Goal: Task Accomplishment & Management: Manage account settings

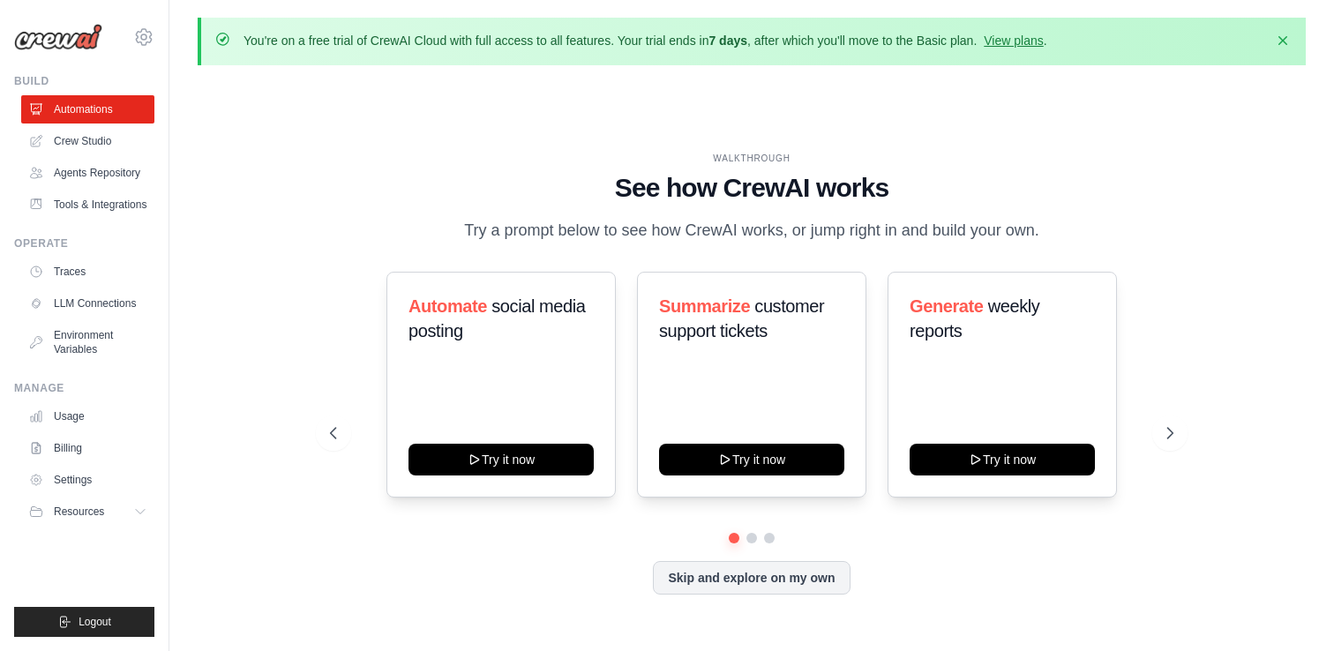
scroll to position [61, 0]
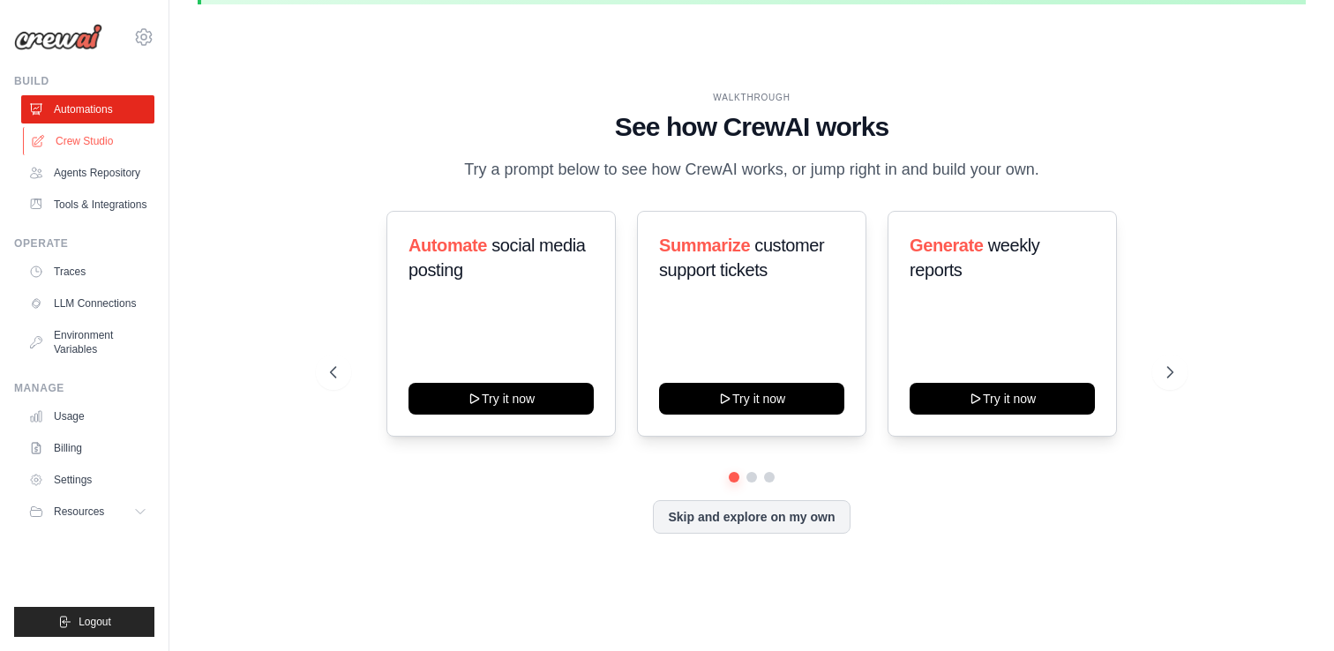
click at [109, 136] on link "Crew Studio" at bounding box center [89, 141] width 133 height 28
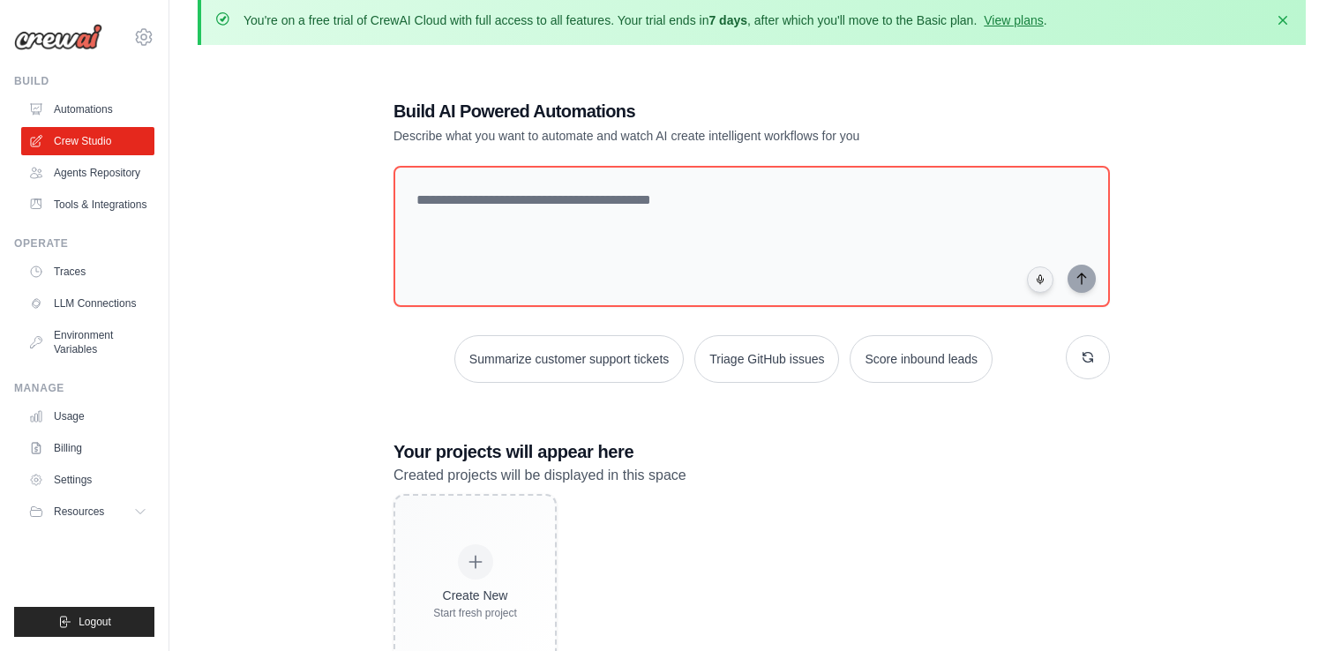
click at [1034, 348] on div "Summarize customer support tickets Triage GitHub issues Score inbound leads" at bounding box center [752, 359] width 717 height 48
click at [1113, 362] on div "Build AI Powered Automations Describe what you want to automate and watch AI cr…" at bounding box center [751, 385] width 759 height 628
click at [1073, 347] on button "button" at bounding box center [1088, 357] width 44 height 44
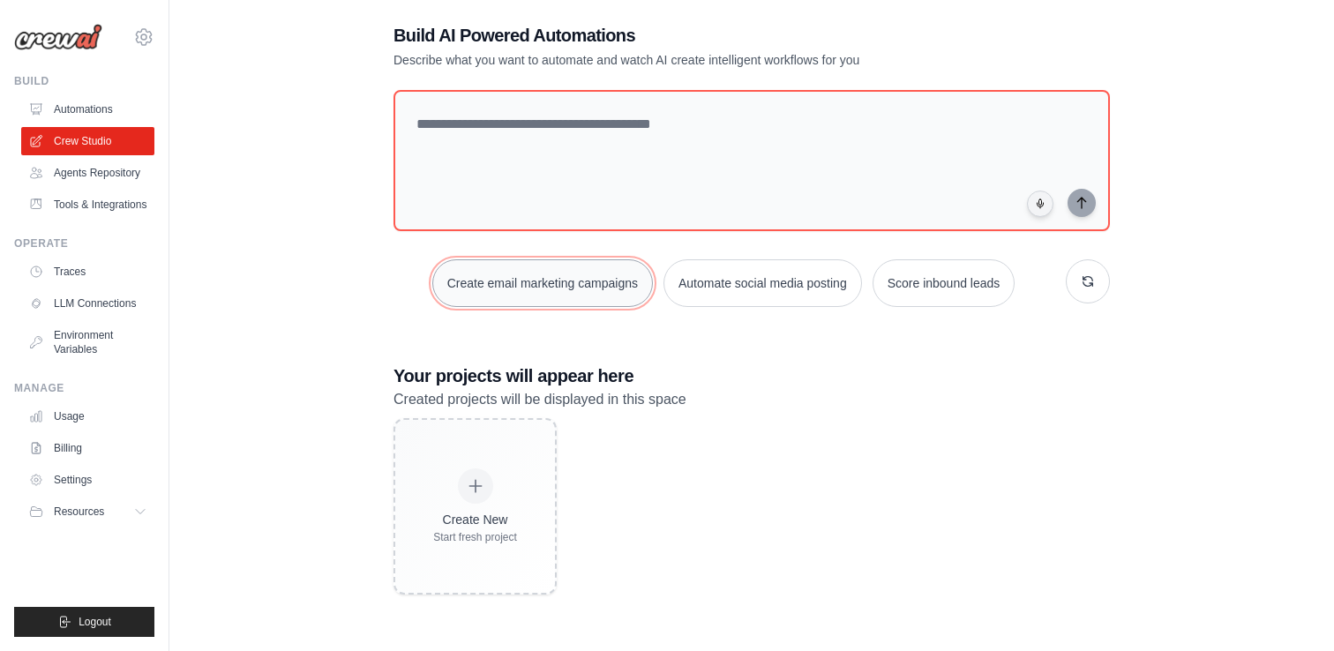
click at [559, 278] on button "Create email marketing campaigns" at bounding box center [542, 283] width 221 height 48
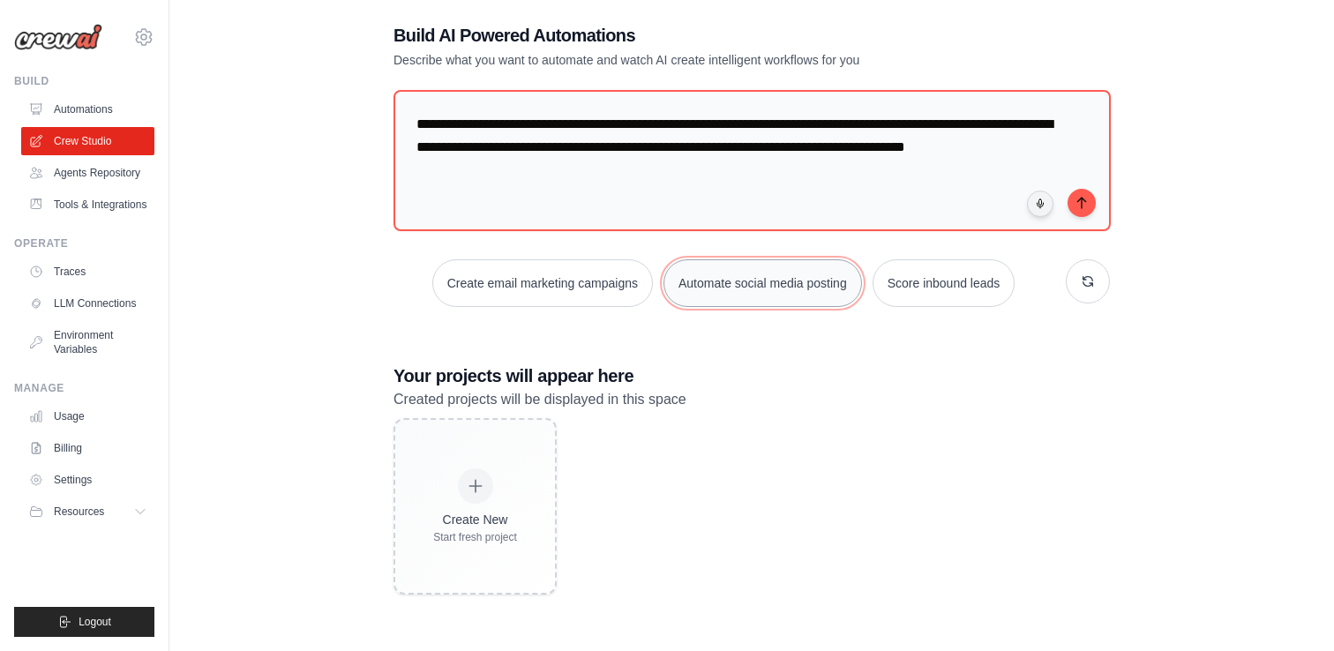
click at [778, 281] on button "Automate social media posting" at bounding box center [763, 283] width 199 height 48
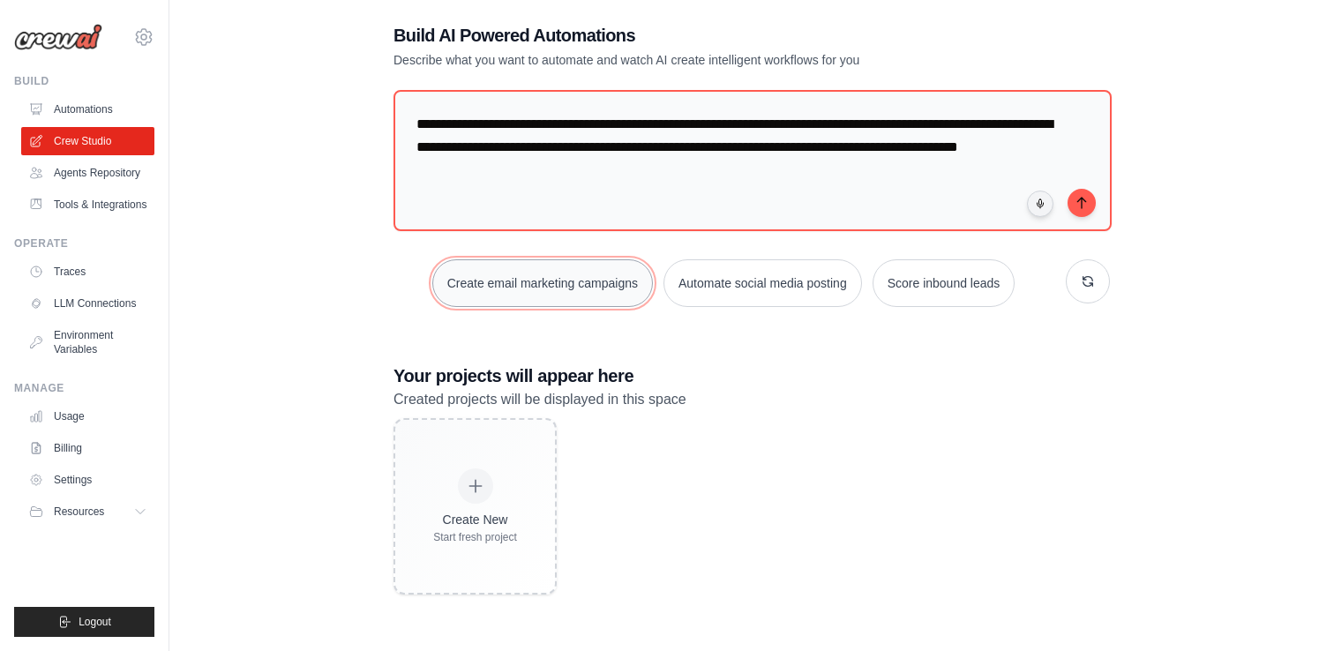
click at [560, 273] on button "Create email marketing campaigns" at bounding box center [542, 283] width 221 height 48
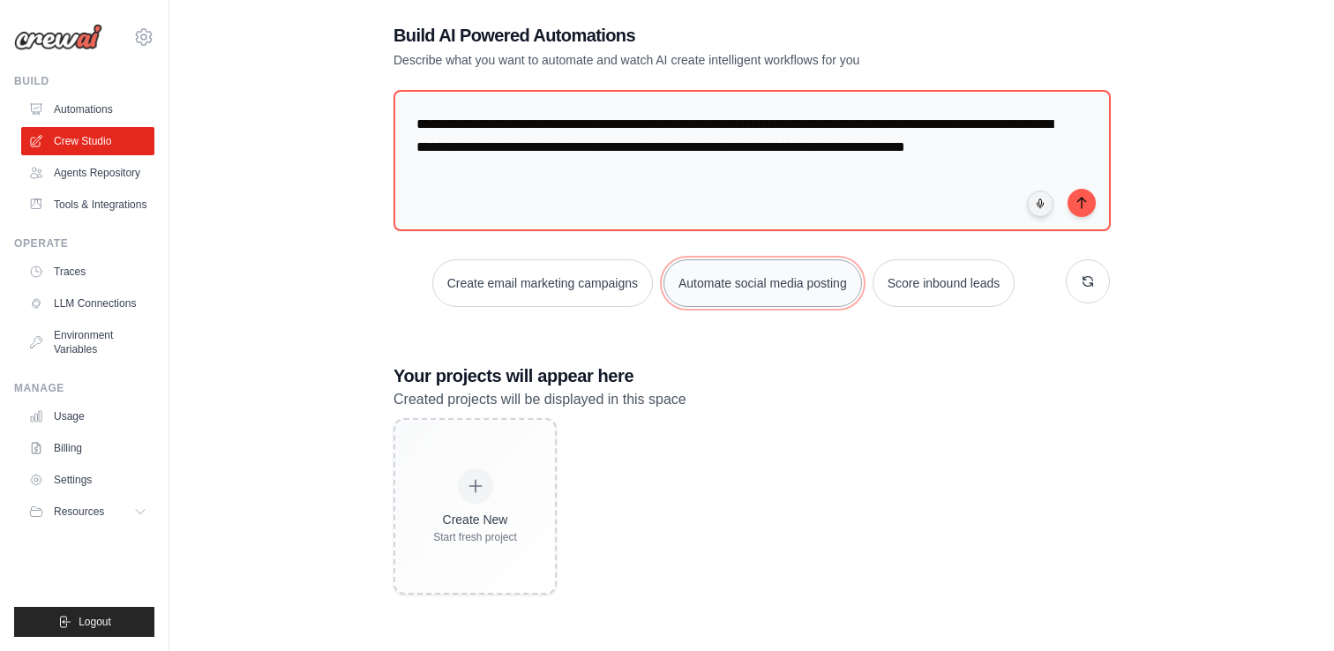
click at [717, 284] on button "Automate social media posting" at bounding box center [763, 283] width 199 height 48
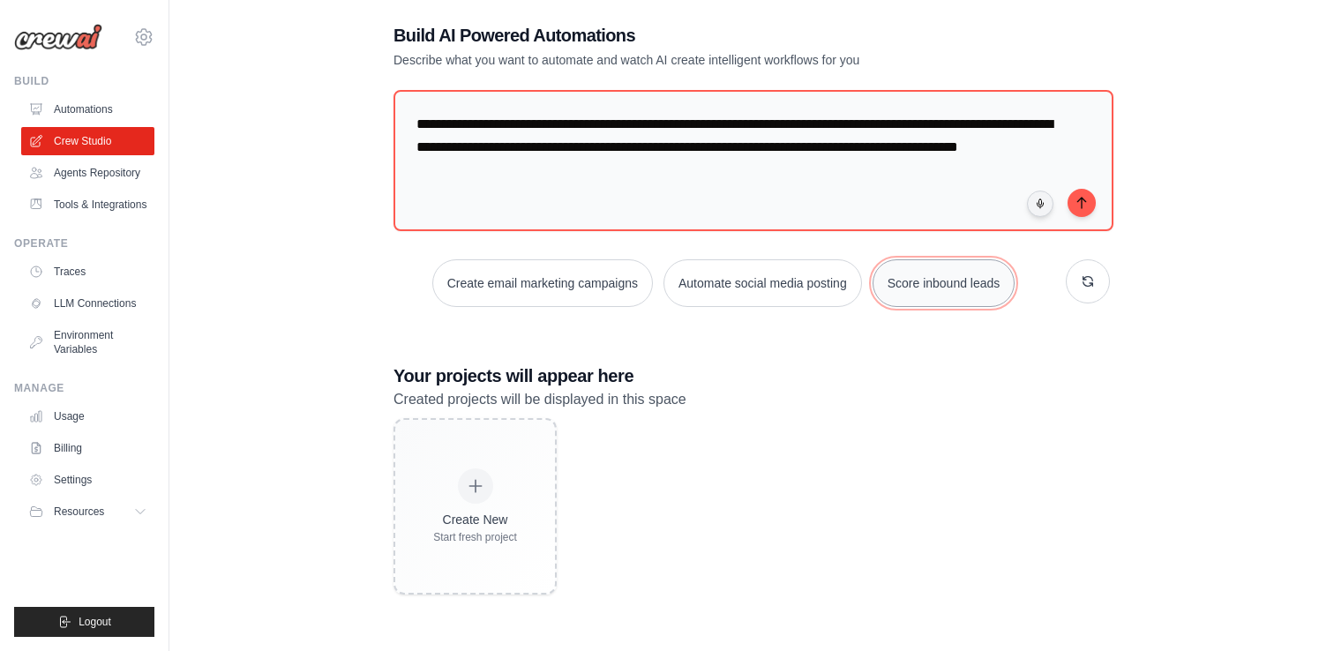
click at [988, 278] on button "Score inbound leads" at bounding box center [944, 283] width 143 height 48
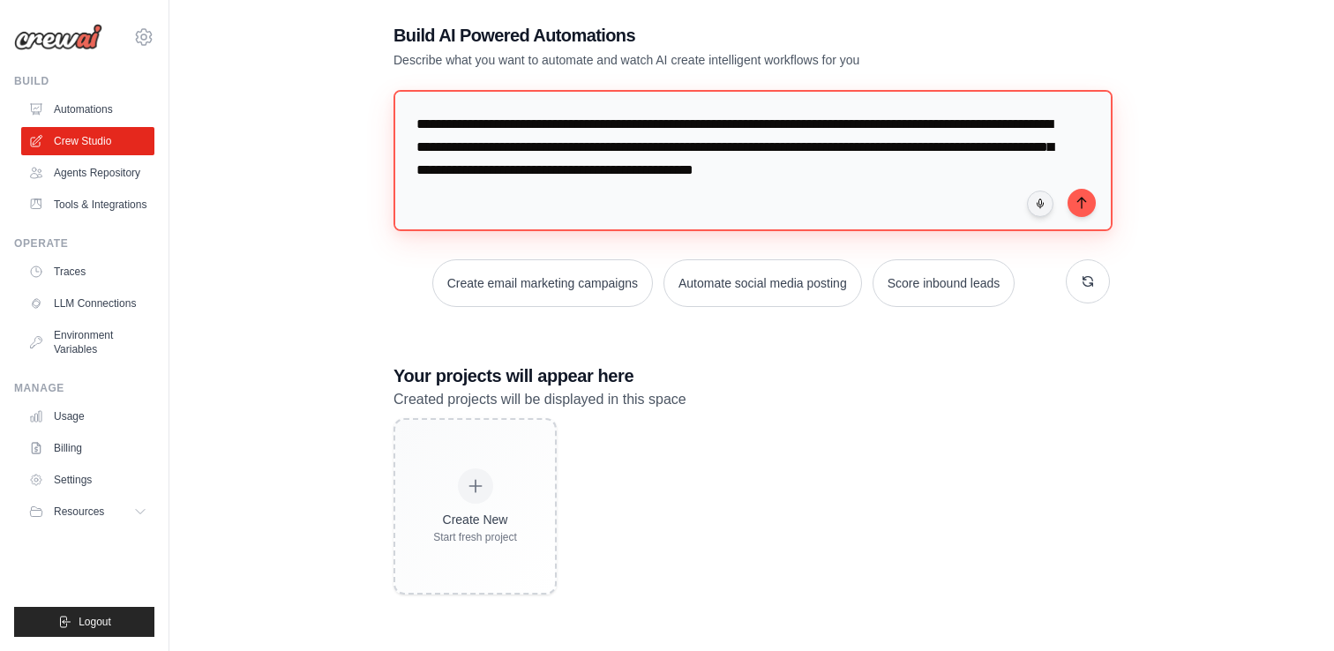
click at [957, 202] on textarea "**********" at bounding box center [753, 161] width 719 height 142
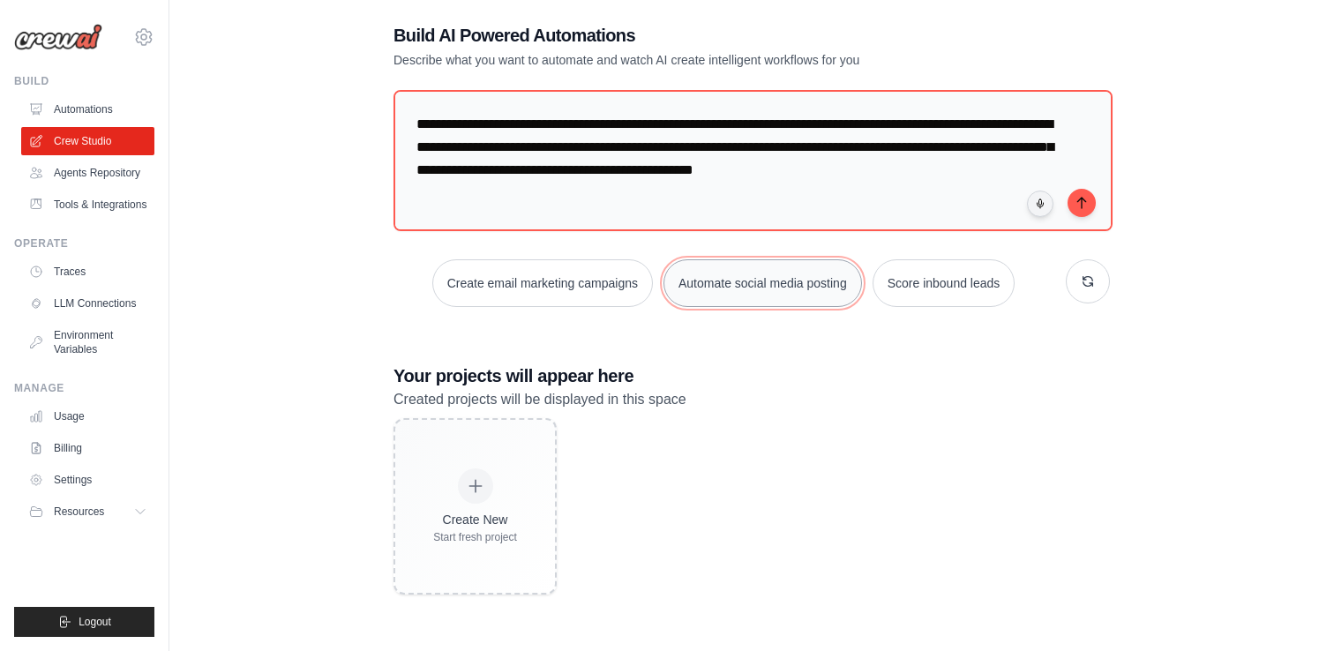
click at [787, 278] on button "Automate social media posting" at bounding box center [763, 283] width 199 height 48
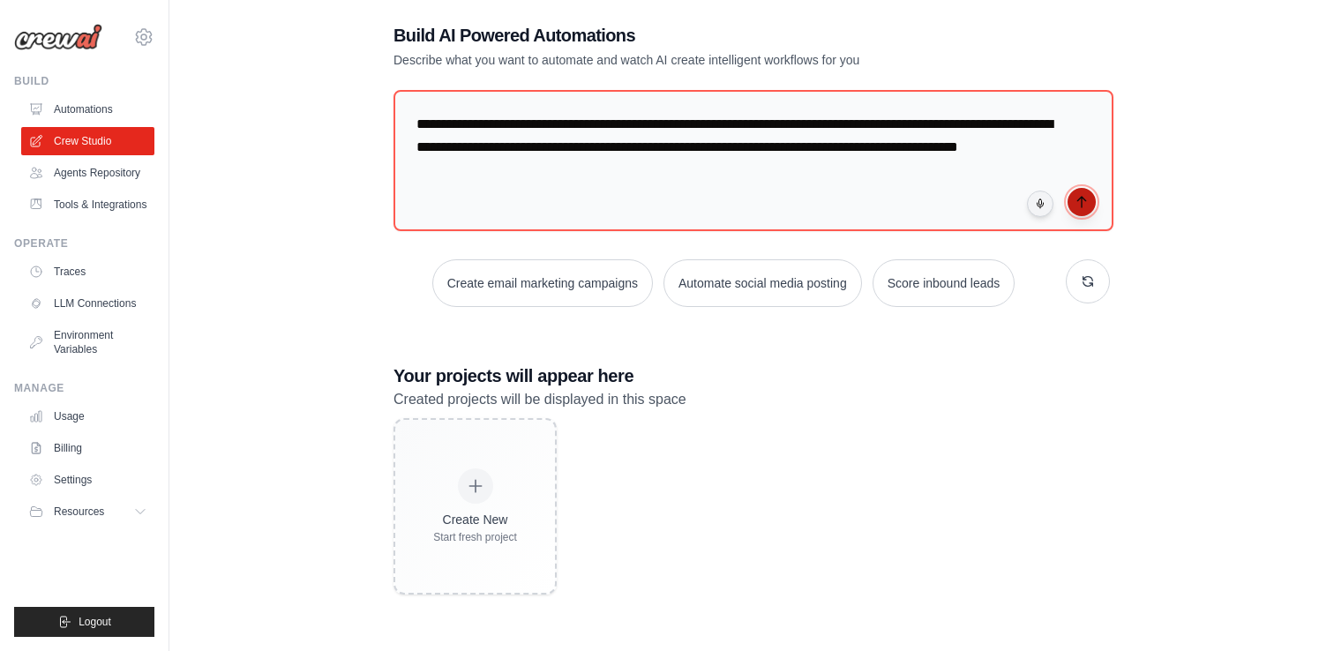
click at [1085, 213] on button "submit" at bounding box center [1082, 202] width 28 height 28
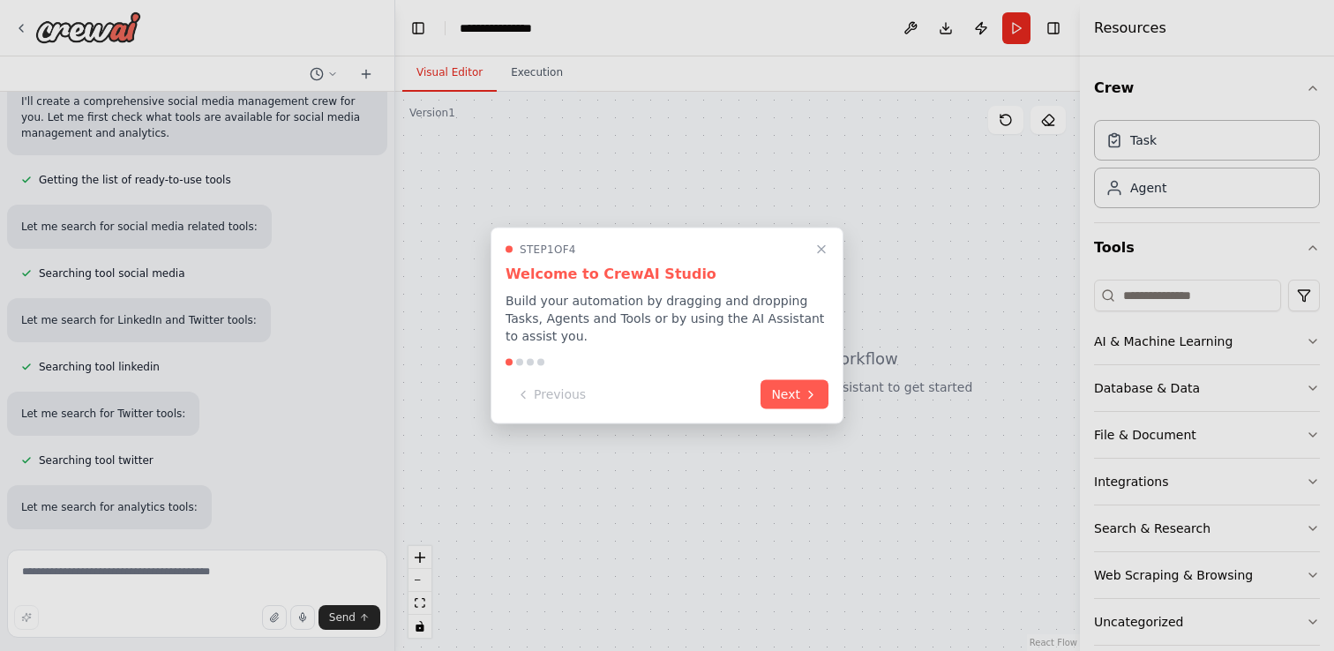
scroll to position [192, 0]
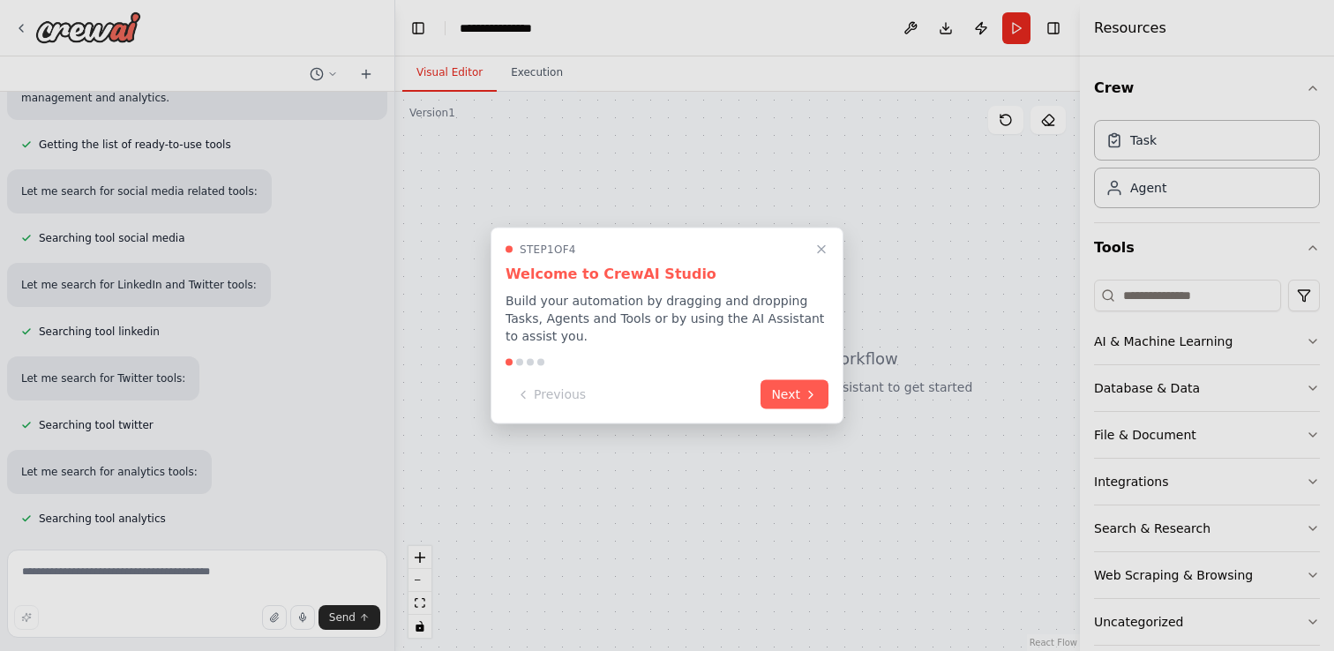
click at [515, 359] on div at bounding box center [667, 362] width 323 height 7
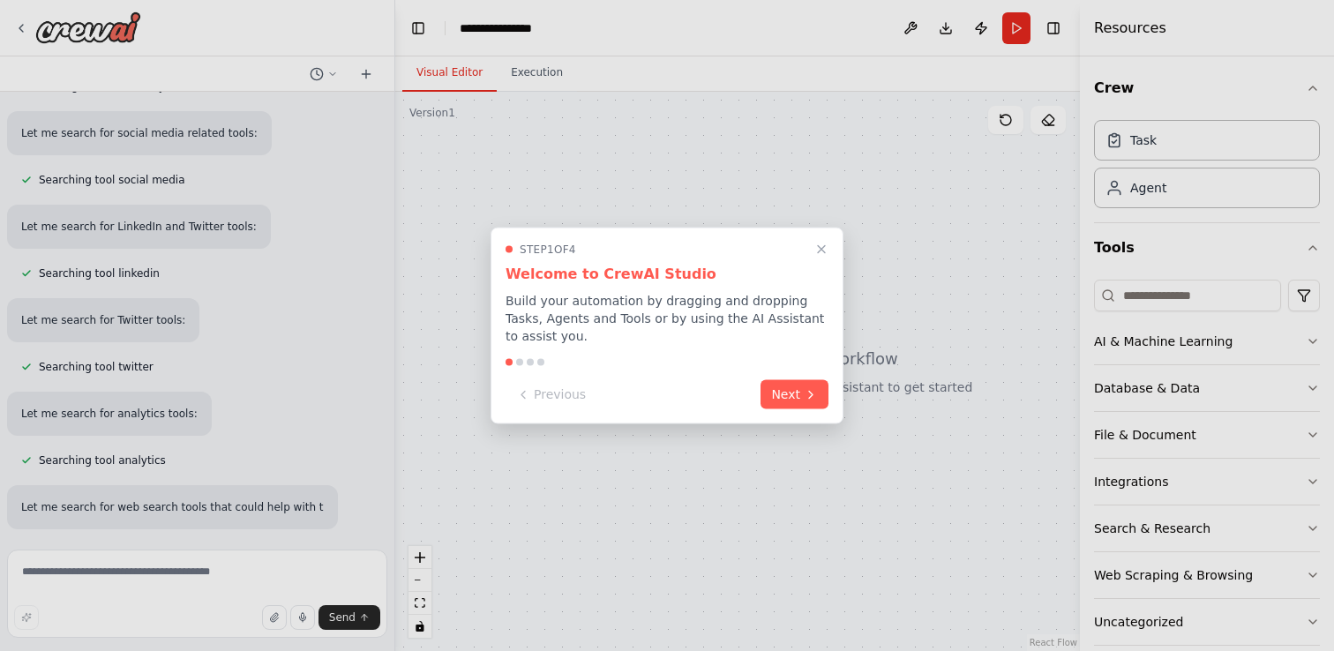
click at [519, 359] on div at bounding box center [519, 362] width 7 height 7
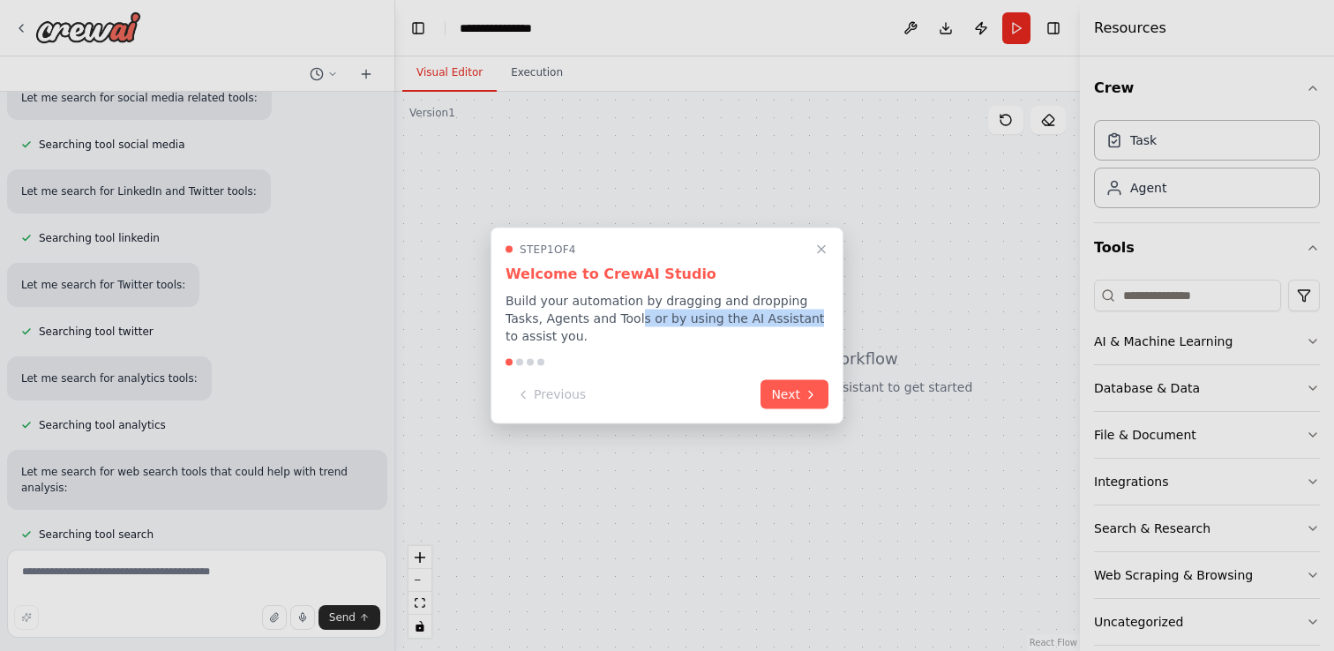
drag, startPoint x: 762, startPoint y: 312, endPoint x: 598, endPoint y: 317, distance: 163.3
click at [598, 317] on p "Build your automation by dragging and dropping Tasks, Agents and Tools or by us…" at bounding box center [667, 318] width 323 height 53
click at [600, 348] on div "Step 1 of 4 Welcome to CrewAI Studio Build your automation by dragging and drop…" at bounding box center [667, 326] width 353 height 197
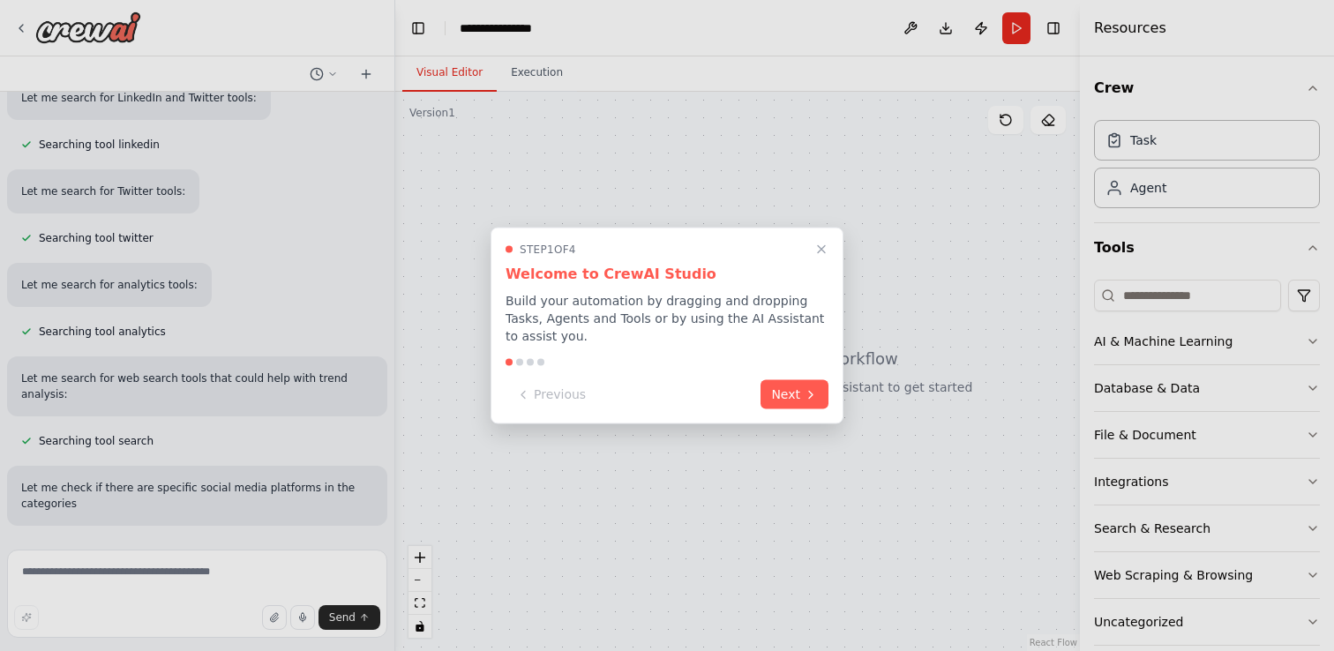
scroll to position [395, 0]
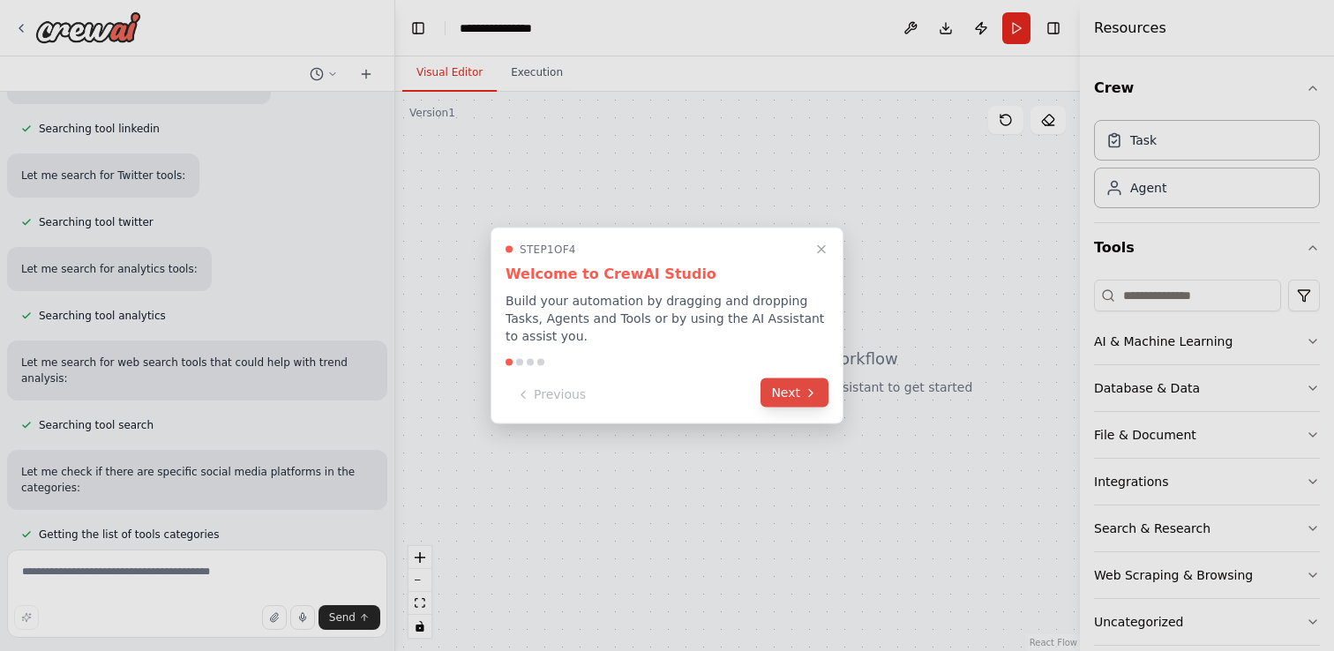
click at [805, 381] on button "Next" at bounding box center [795, 393] width 68 height 29
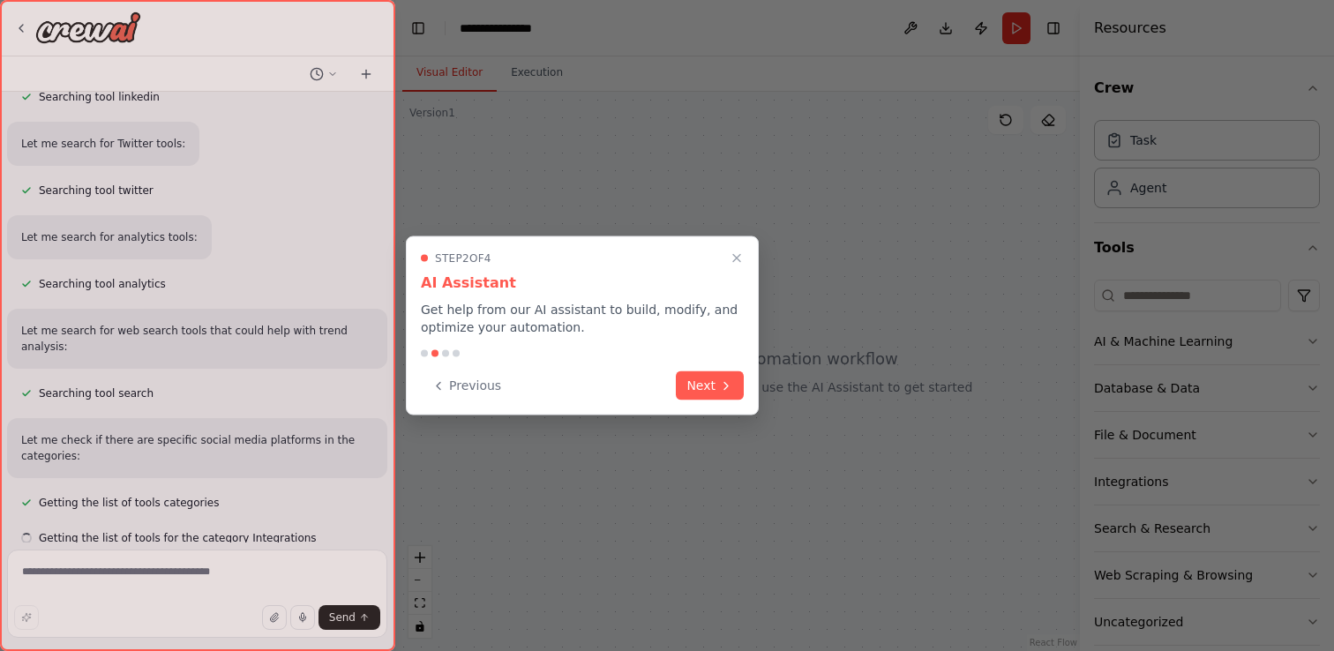
scroll to position [431, 0]
click at [735, 388] on button "Next" at bounding box center [710, 384] width 68 height 29
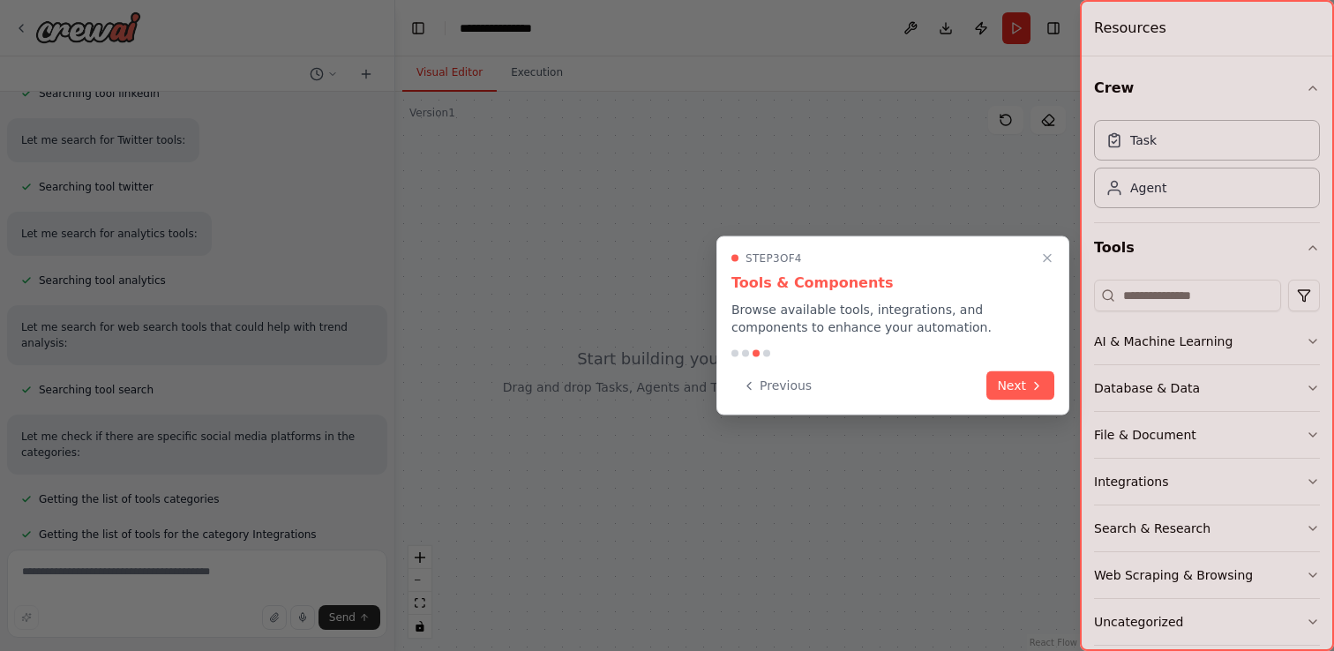
click at [1045, 367] on div "Step 3 of 4 Tools & Components Browse available tools, integrations, and compon…" at bounding box center [893, 326] width 353 height 179
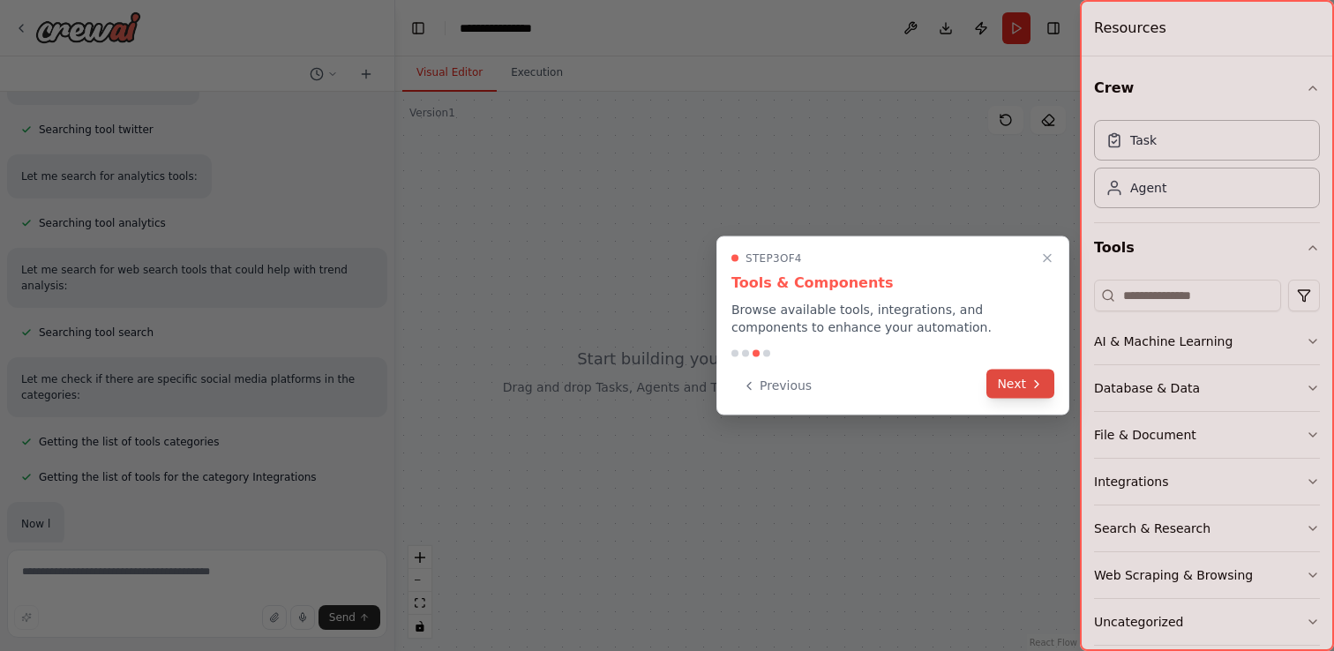
click at [1040, 378] on icon at bounding box center [1037, 384] width 14 height 14
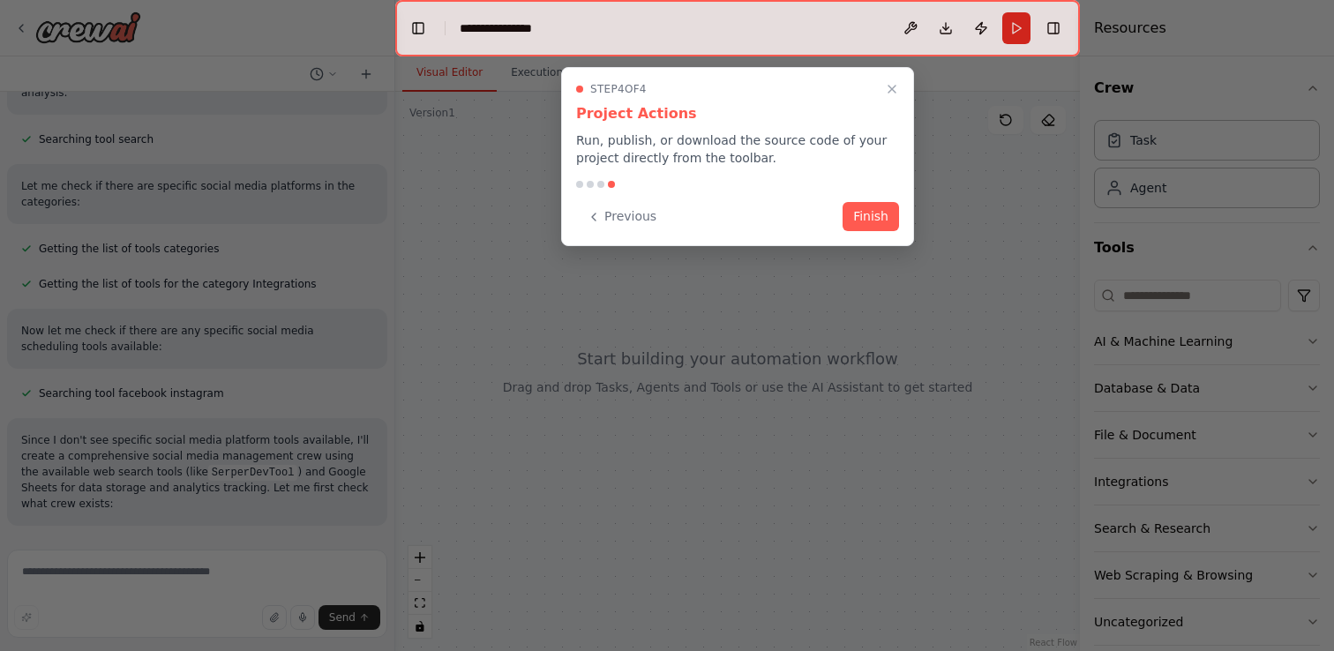
scroll to position [697, 0]
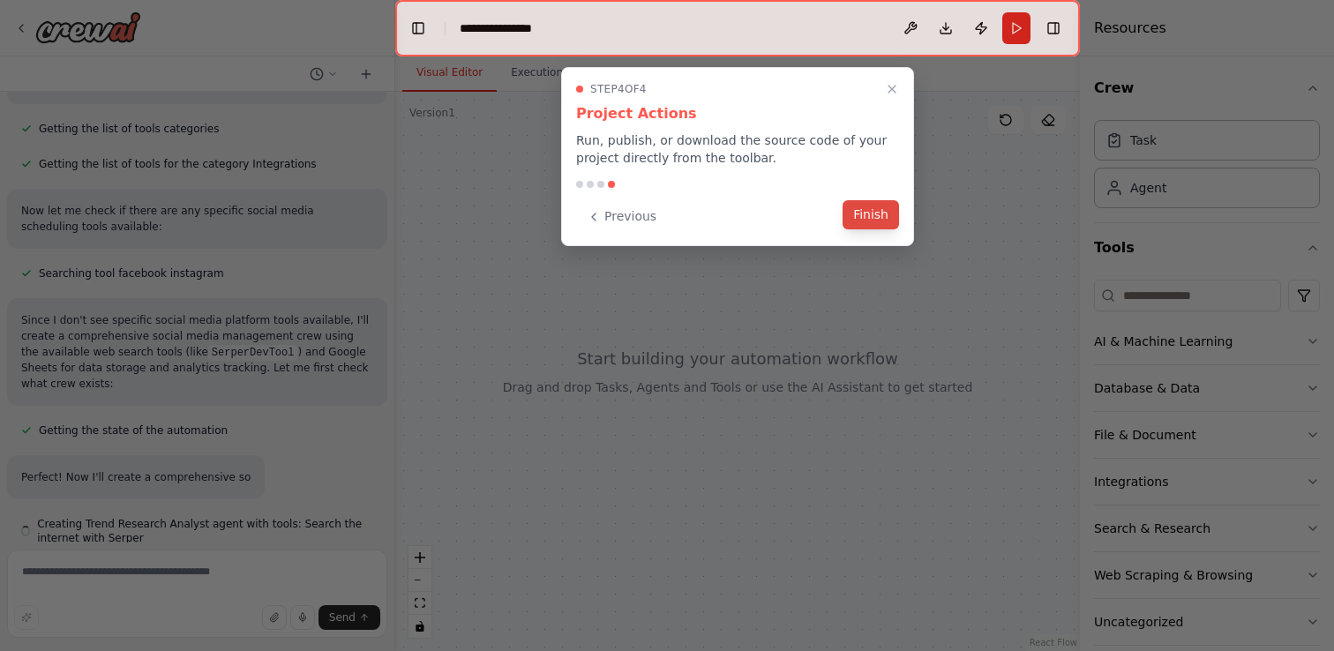
click at [865, 213] on button "Finish" at bounding box center [871, 214] width 56 height 29
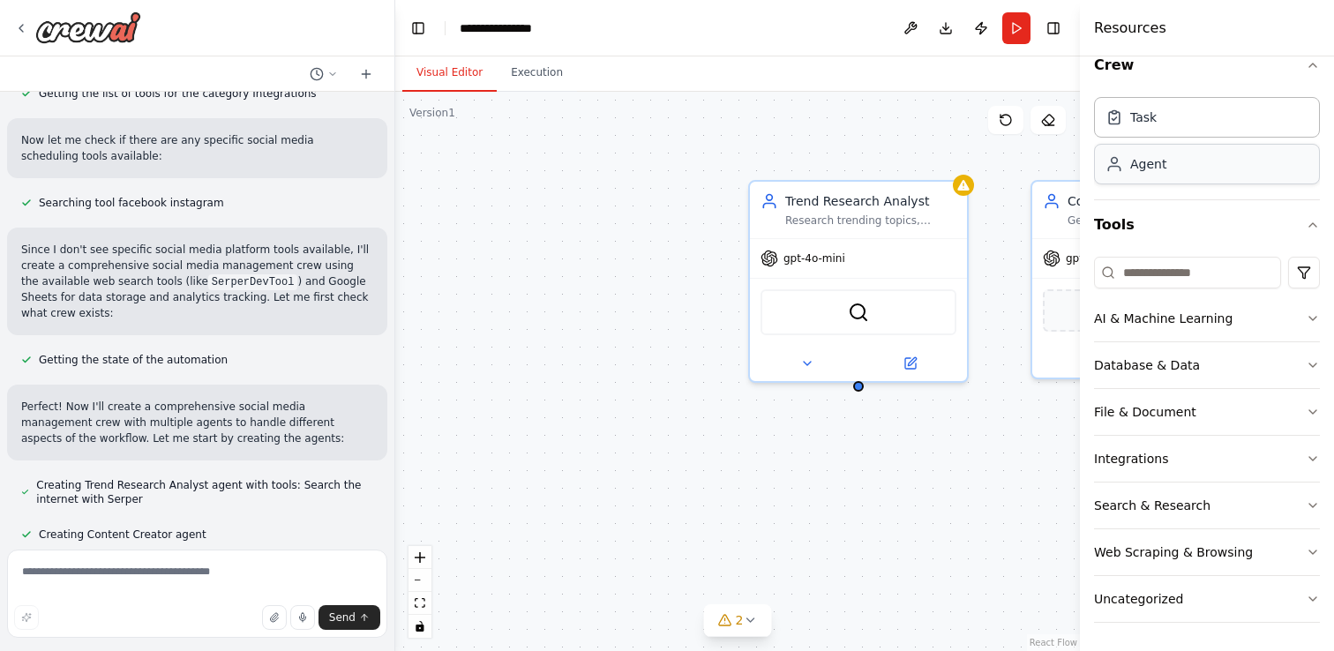
scroll to position [0, 0]
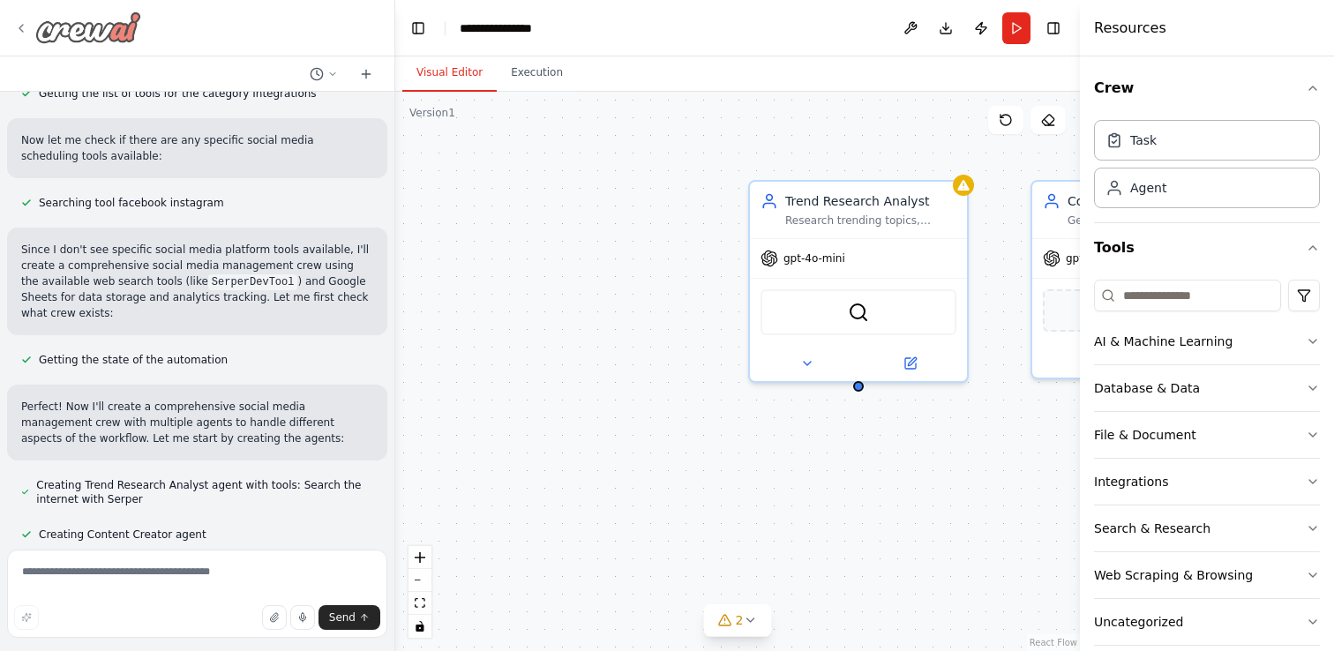
click at [22, 29] on icon at bounding box center [21, 28] width 14 height 14
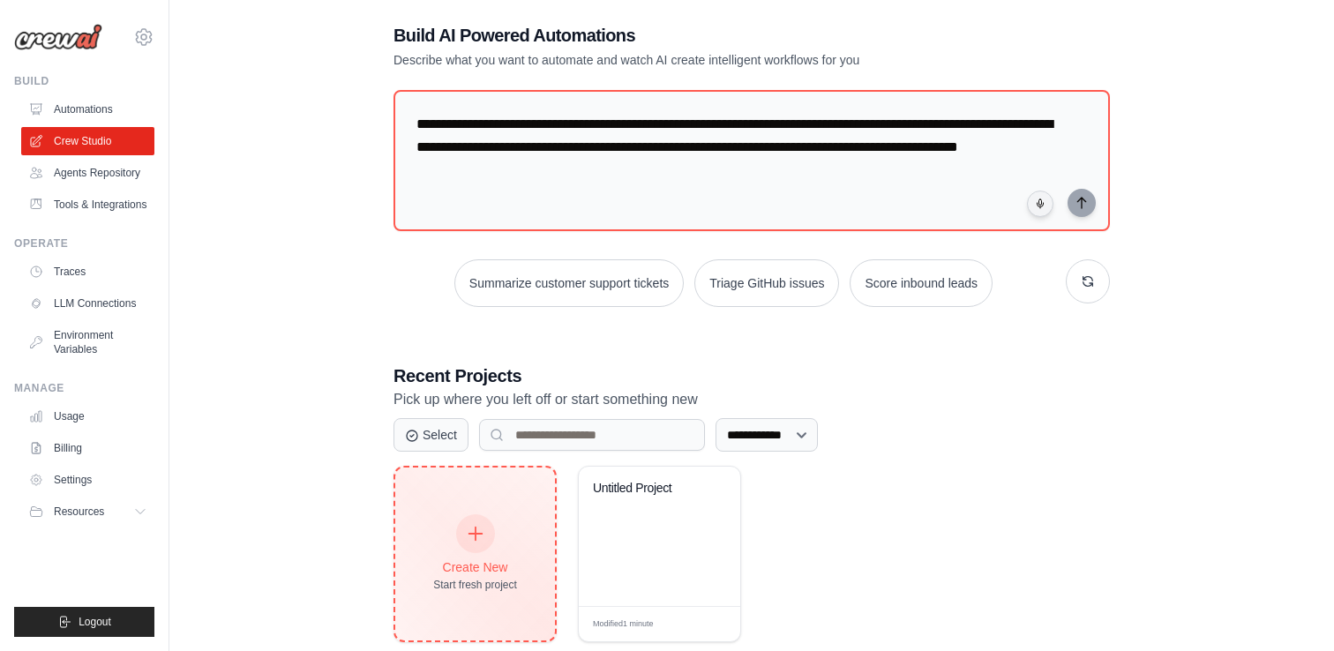
scroll to position [121, 0]
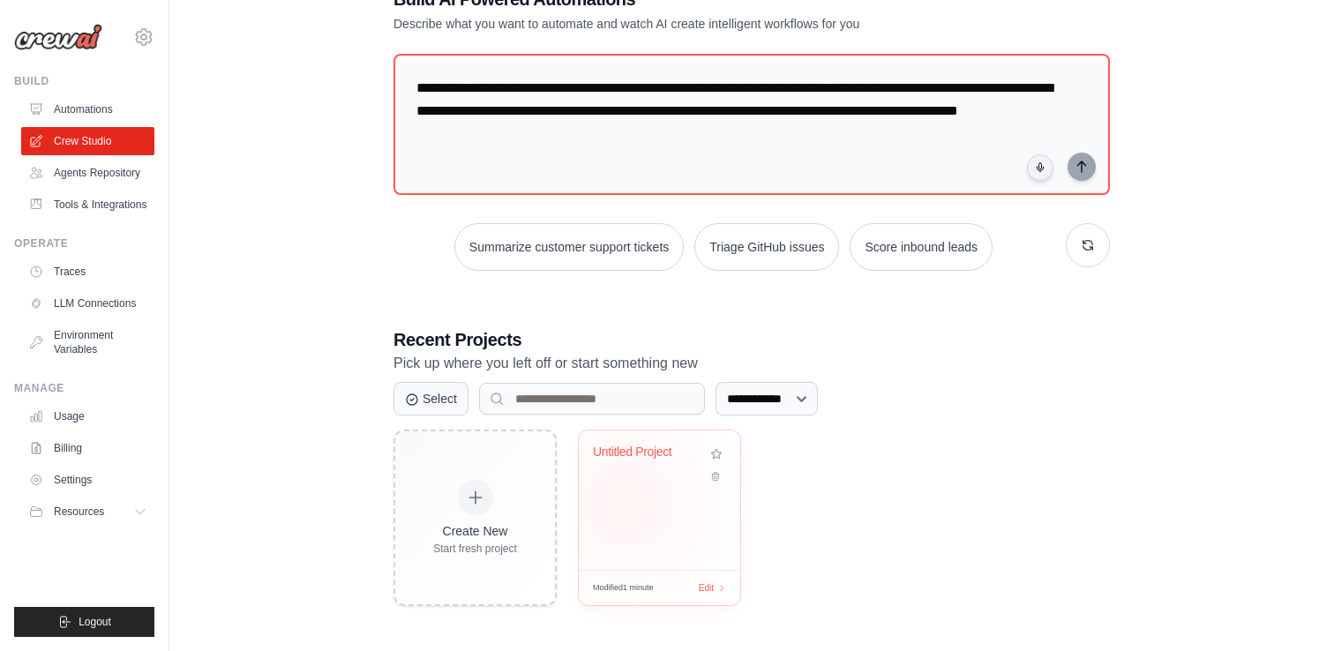
click at [695, 496] on div "Untitled Project" at bounding box center [659, 500] width 161 height 139
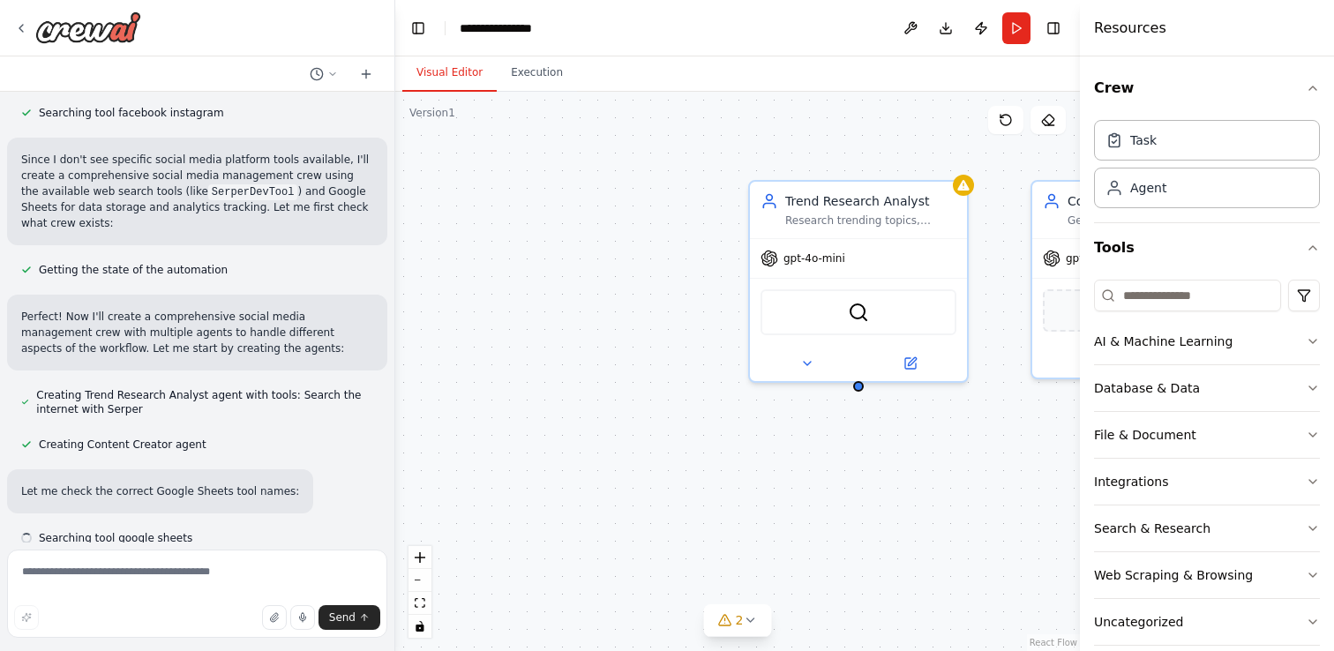
scroll to position [965, 0]
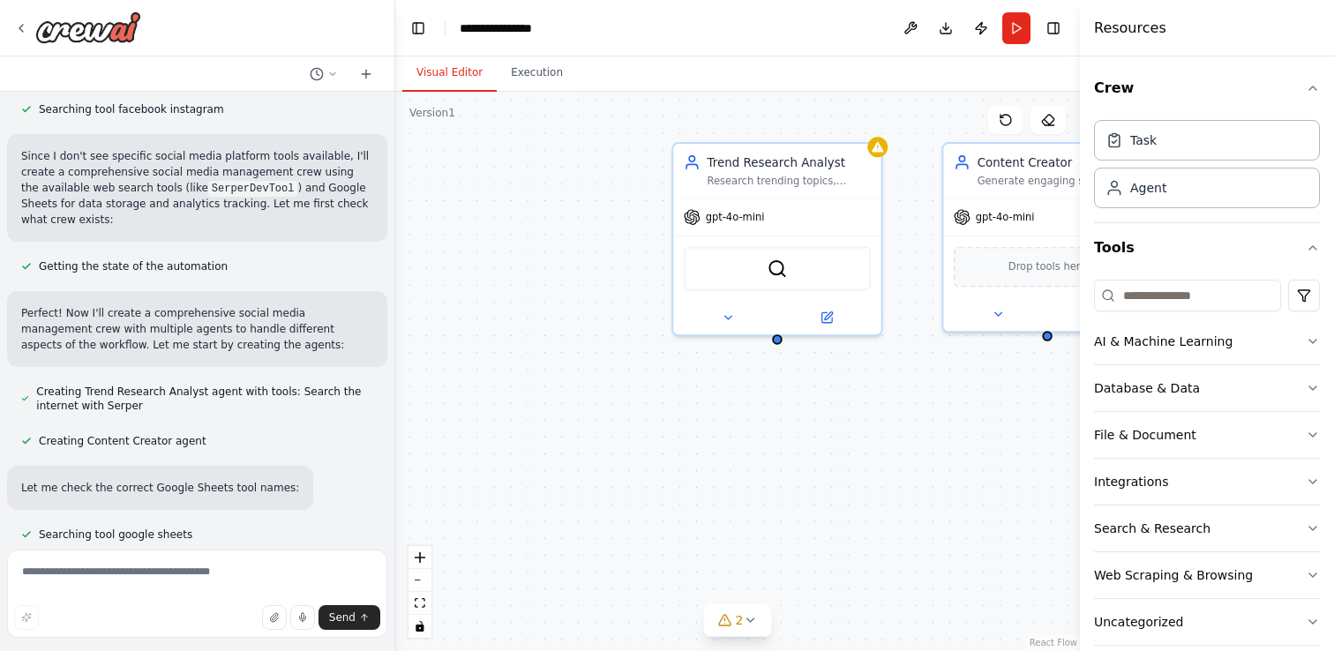
drag, startPoint x: 560, startPoint y: 229, endPoint x: 441, endPoint y: 164, distance: 135.4
click at [441, 164] on div "Trend Research Analyst Research trending topics, hashtags, and content ideas in…" at bounding box center [737, 372] width 685 height 560
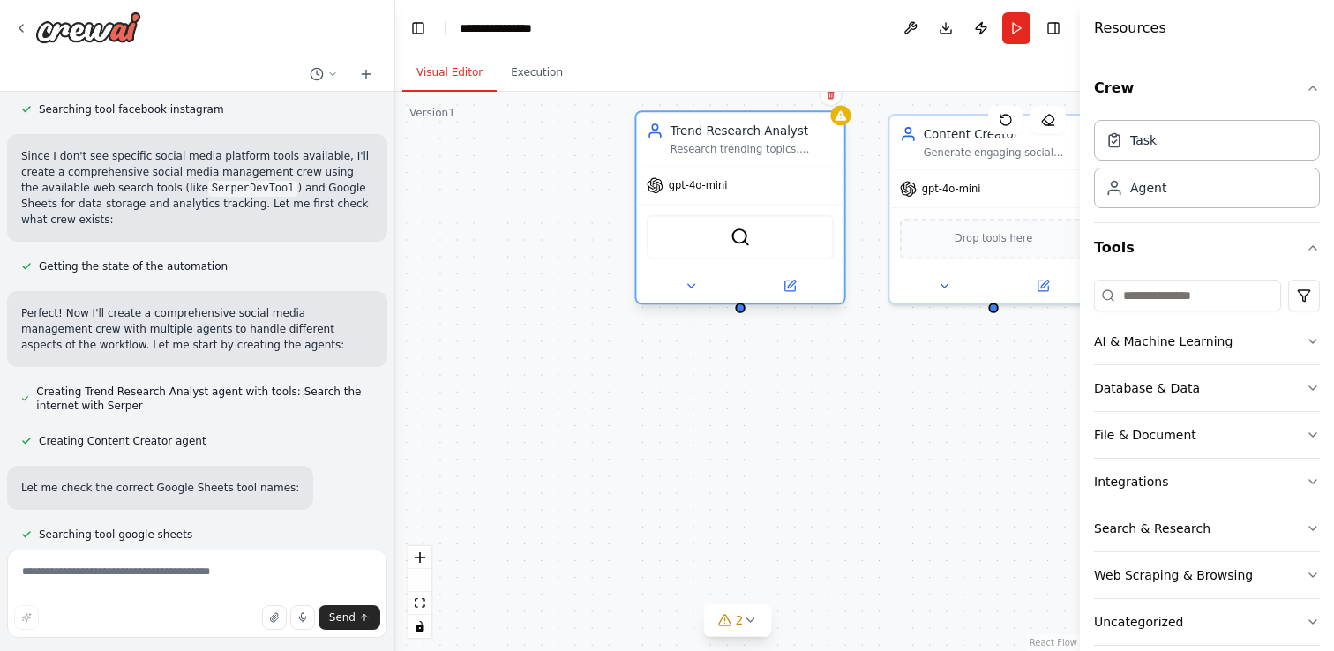
drag, startPoint x: 631, startPoint y: 294, endPoint x: 643, endPoint y: 301, distance: 14.2
click at [643, 301] on div at bounding box center [739, 286] width 207 height 34
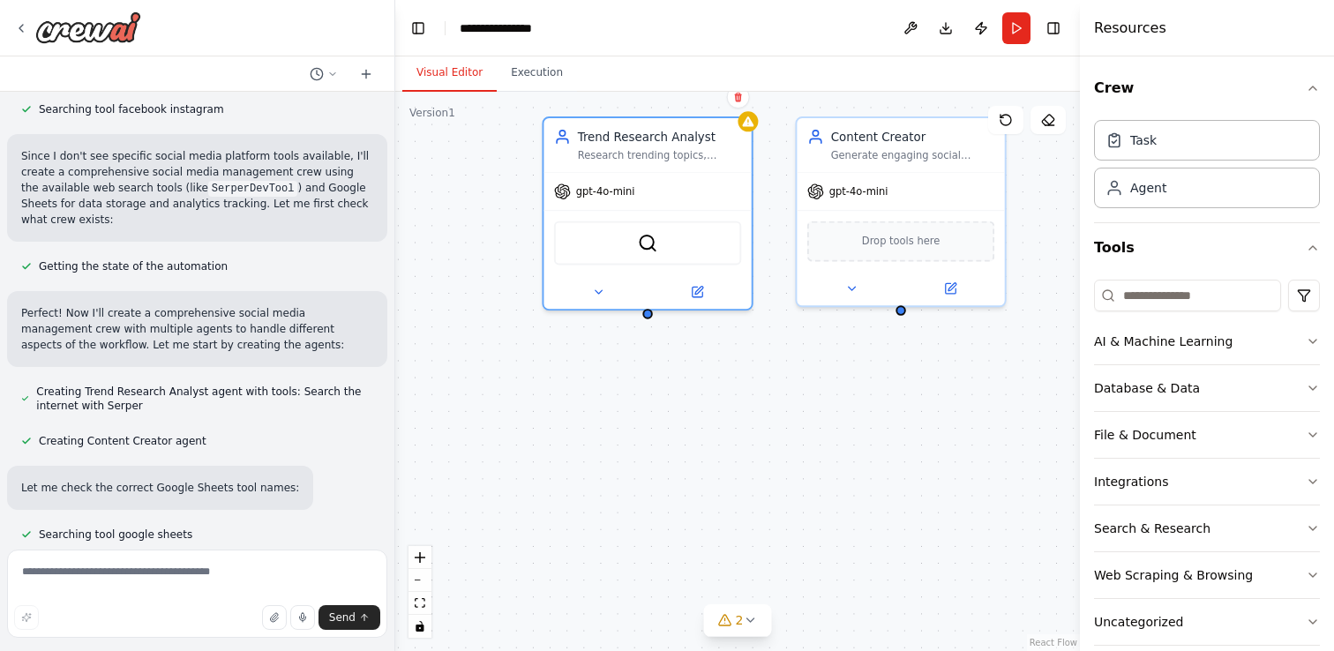
drag, startPoint x: 786, startPoint y: 440, endPoint x: 594, endPoint y: 493, distance: 199.5
click at [594, 493] on div "Trend Research Analyst Research trending topics, hashtags, and content ideas in…" at bounding box center [737, 372] width 685 height 560
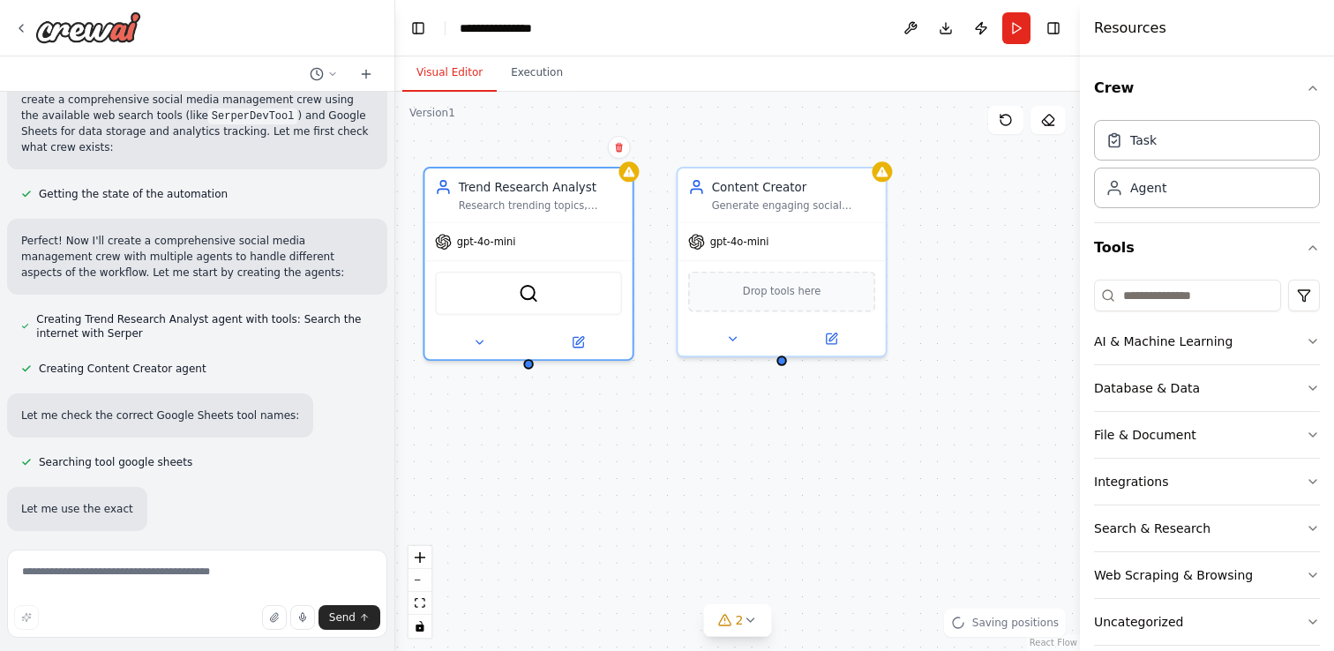
scroll to position [1059, 0]
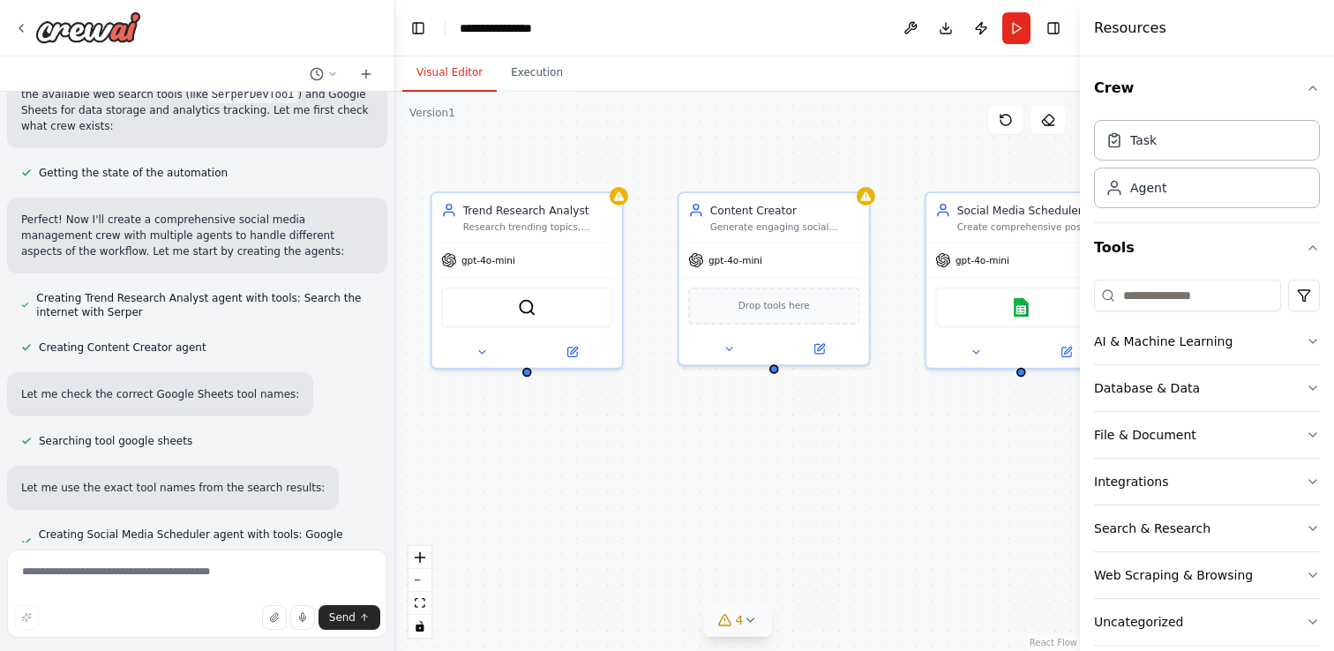
click at [740, 622] on span "4" at bounding box center [740, 621] width 8 height 18
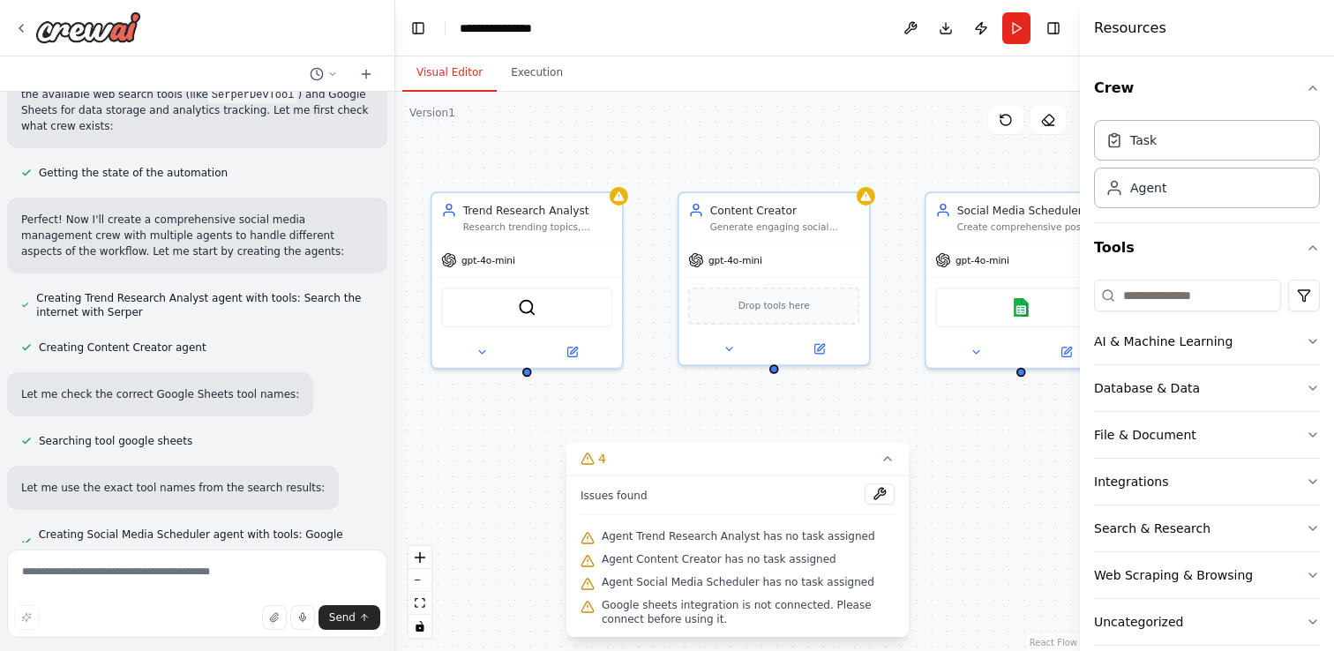
click at [471, 524] on div "Trend Research Analyst Research trending topics, hashtags, and content ideas in…" at bounding box center [737, 372] width 685 height 560
click at [873, 457] on button "4" at bounding box center [738, 459] width 342 height 33
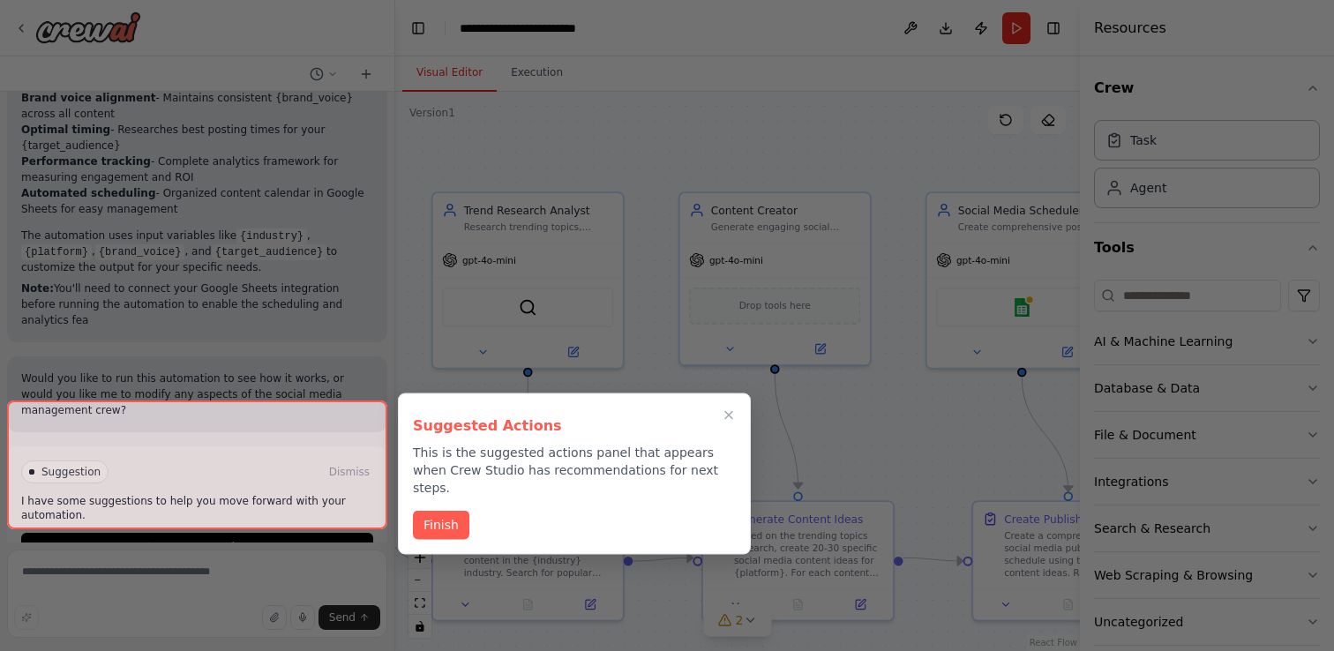
scroll to position [2353, 0]
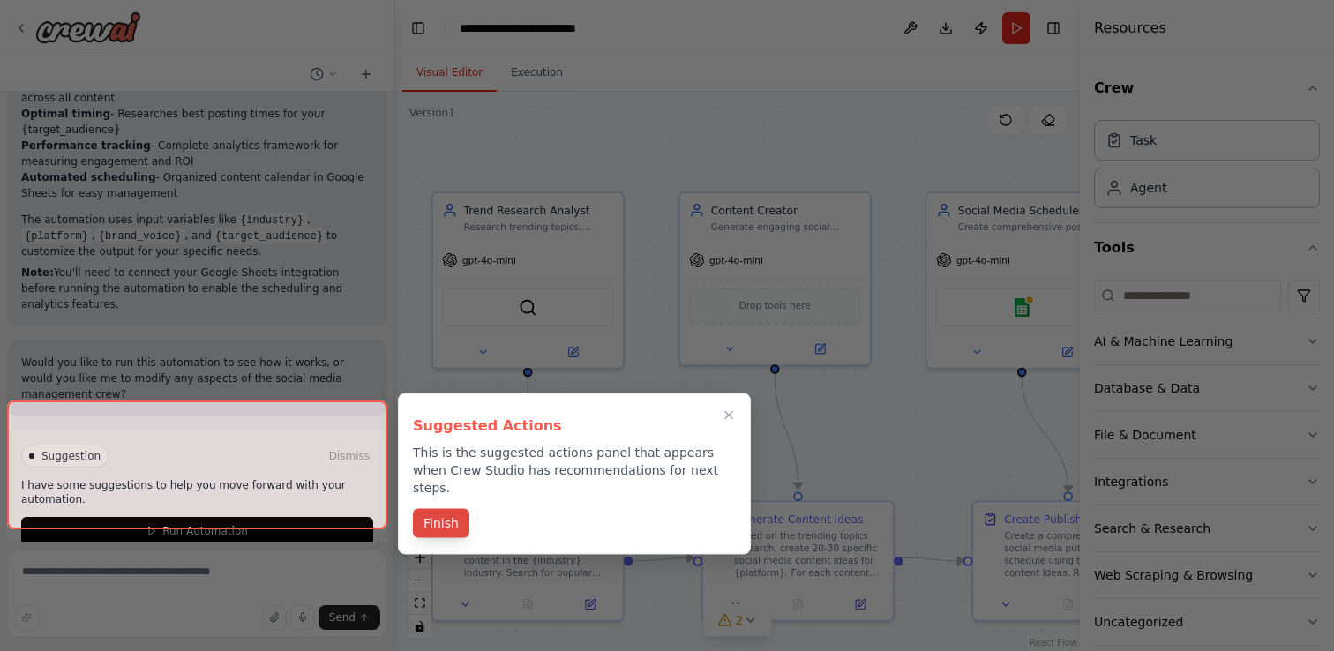
click at [457, 509] on button "Finish" at bounding box center [441, 523] width 56 height 29
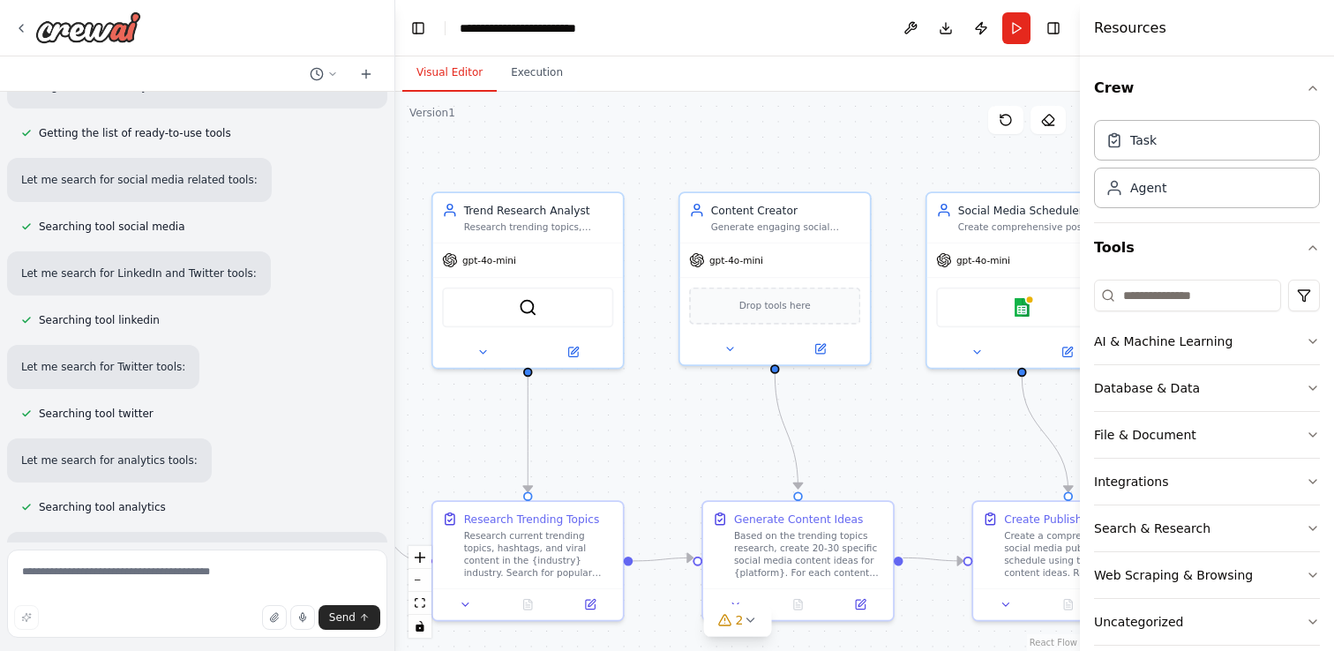
scroll to position [0, 0]
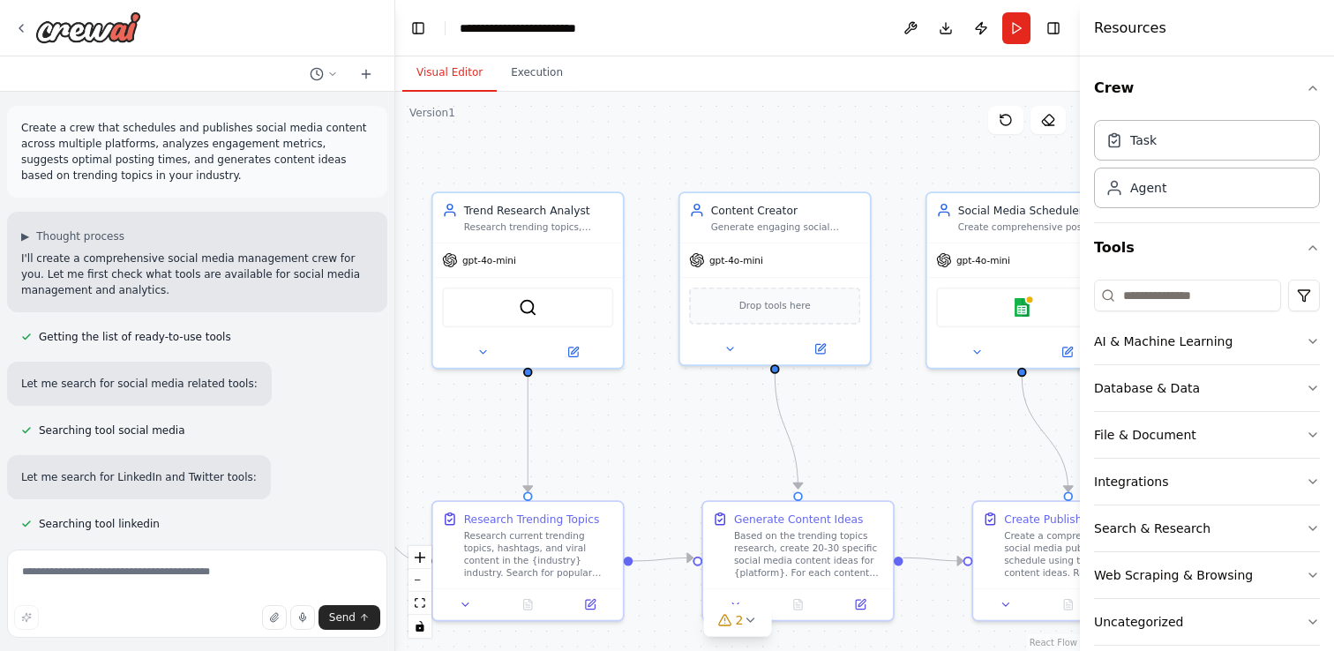
click at [56, 151] on p "Create a crew that schedules and publishes social media content across multiple…" at bounding box center [197, 152] width 352 height 64
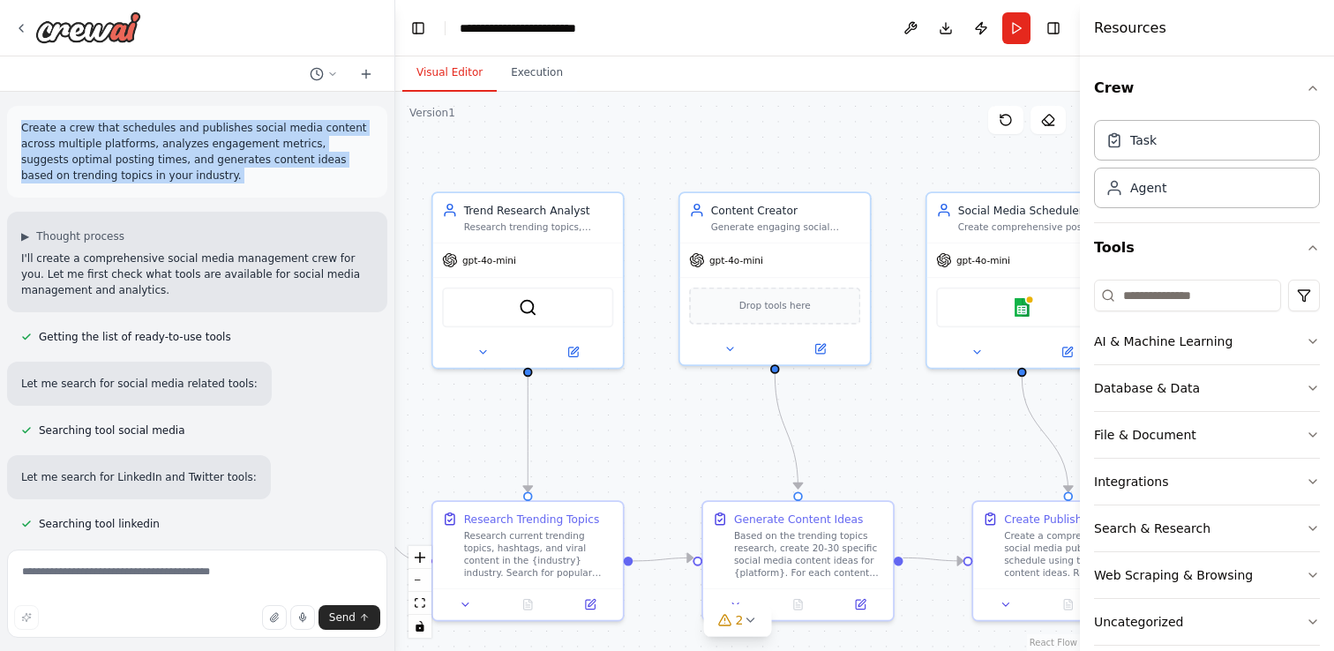
click at [56, 151] on p "Create a crew that schedules and publishes social media content across multiple…" at bounding box center [197, 152] width 352 height 64
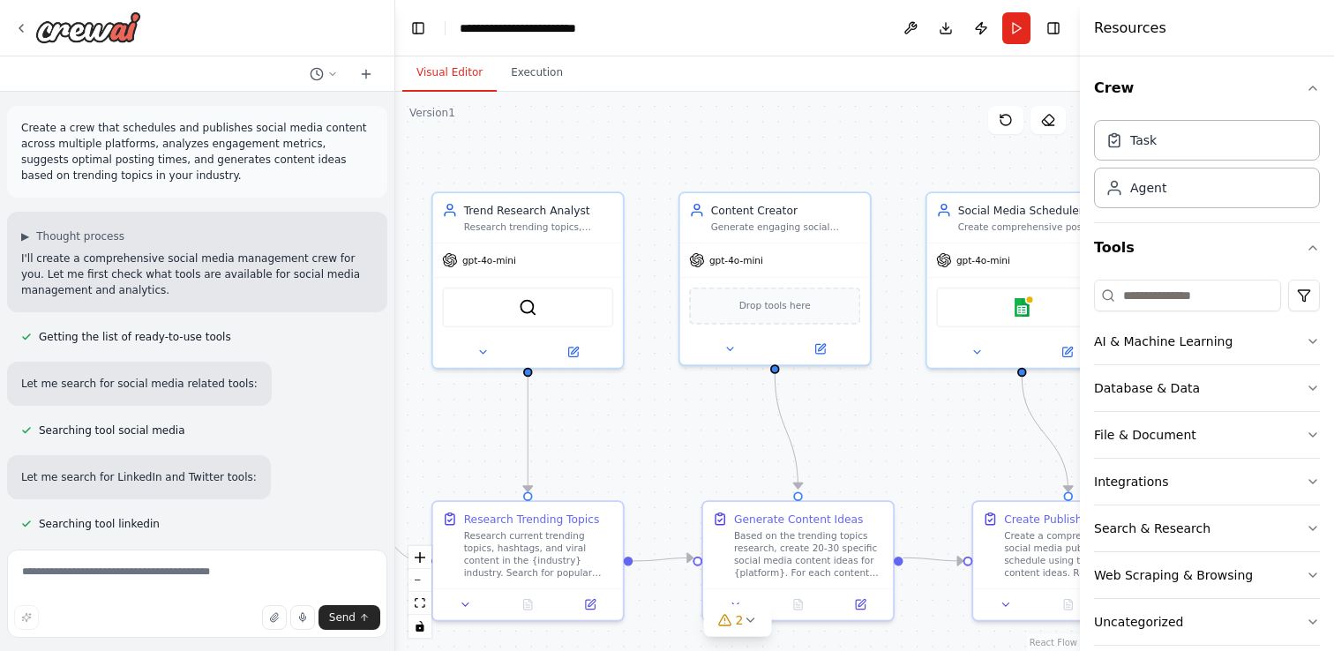
click at [127, 189] on div "Create a crew that schedules and publishes social media content across multiple…" at bounding box center [197, 152] width 380 height 92
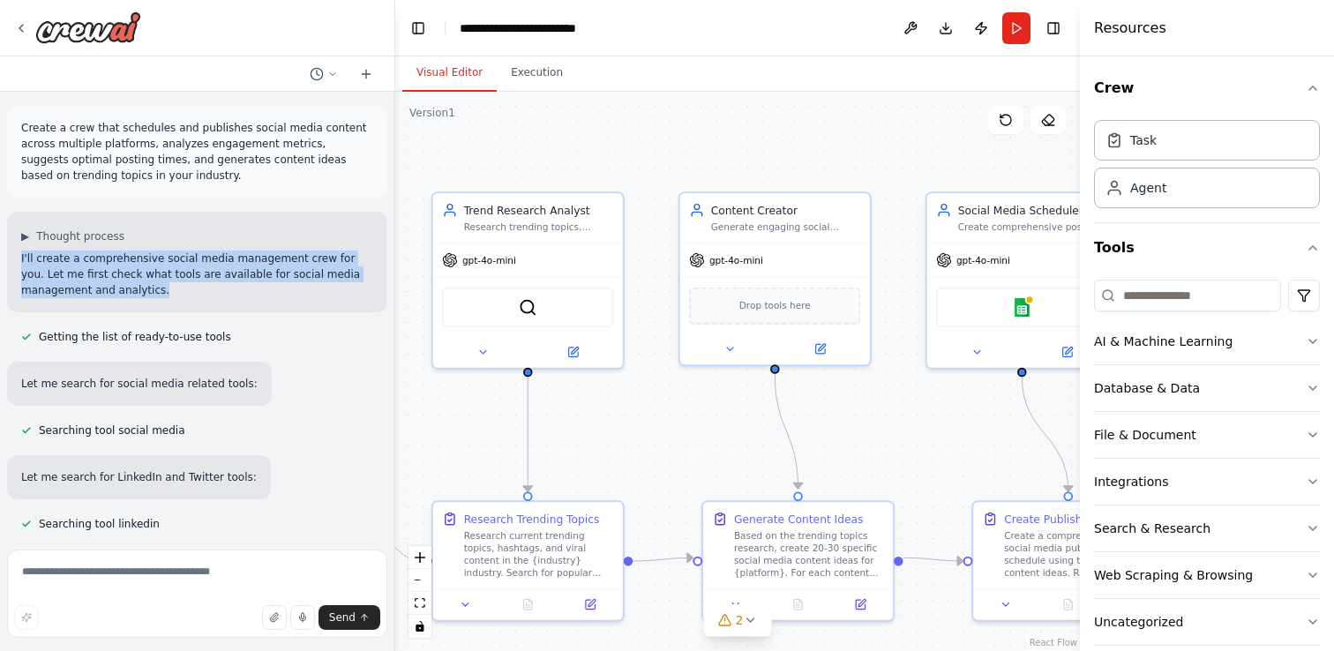
drag, startPoint x: 21, startPoint y: 262, endPoint x: 125, endPoint y: 306, distance: 113.1
click at [125, 306] on div "▶ Thought process I'll create a comprehensive social media management crew for …" at bounding box center [197, 262] width 380 height 101
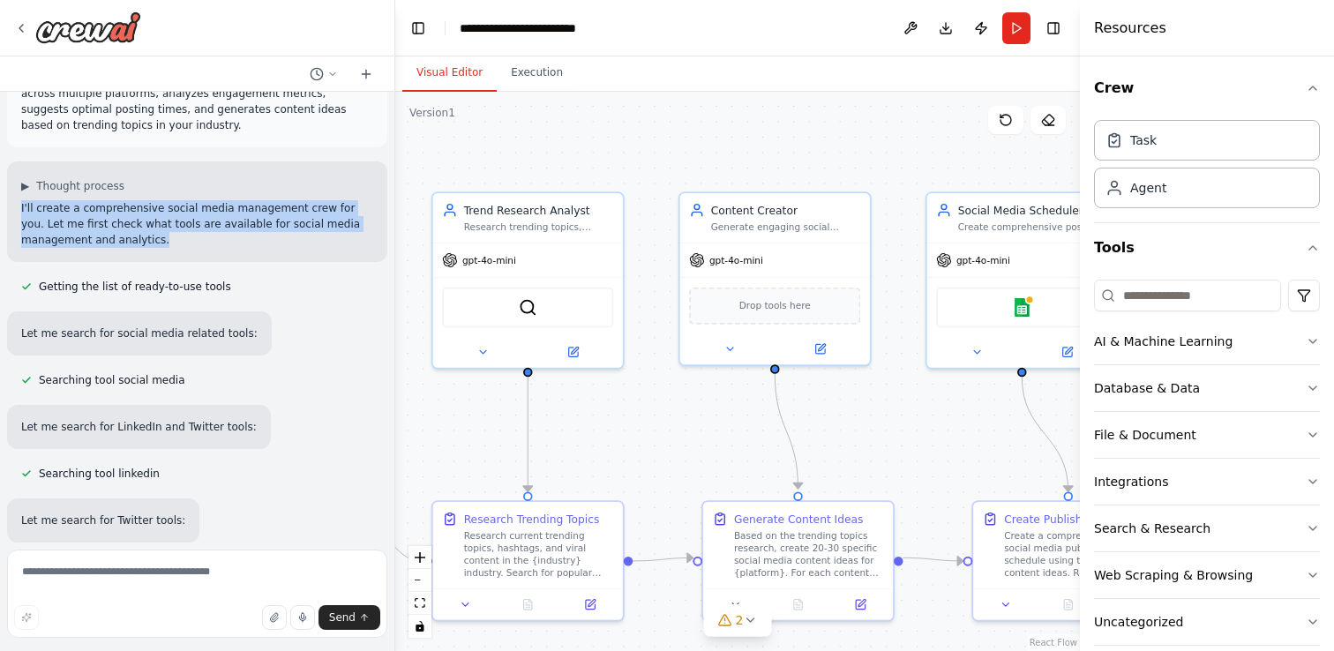
scroll to position [52, 0]
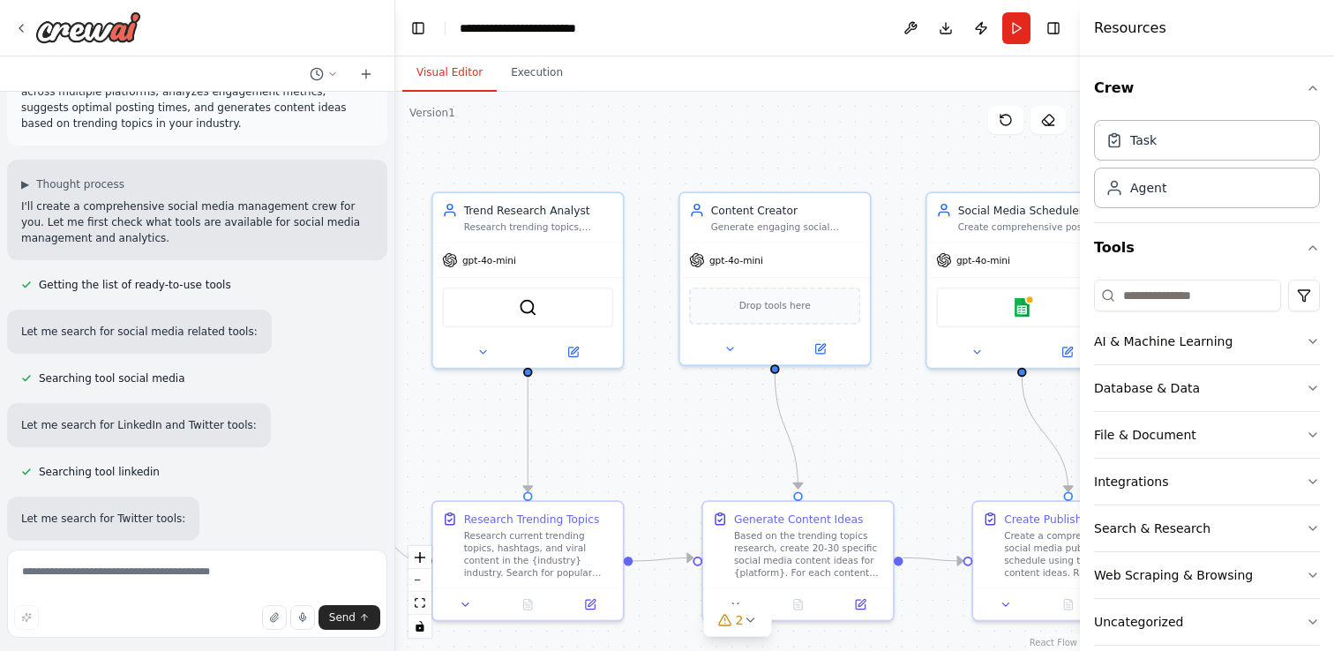
click at [146, 328] on p "Let me search for social media related tools:" at bounding box center [139, 332] width 237 height 16
click at [188, 354] on div "Create a crew that schedules and publishes social media content across multiple…" at bounding box center [197, 317] width 394 height 451
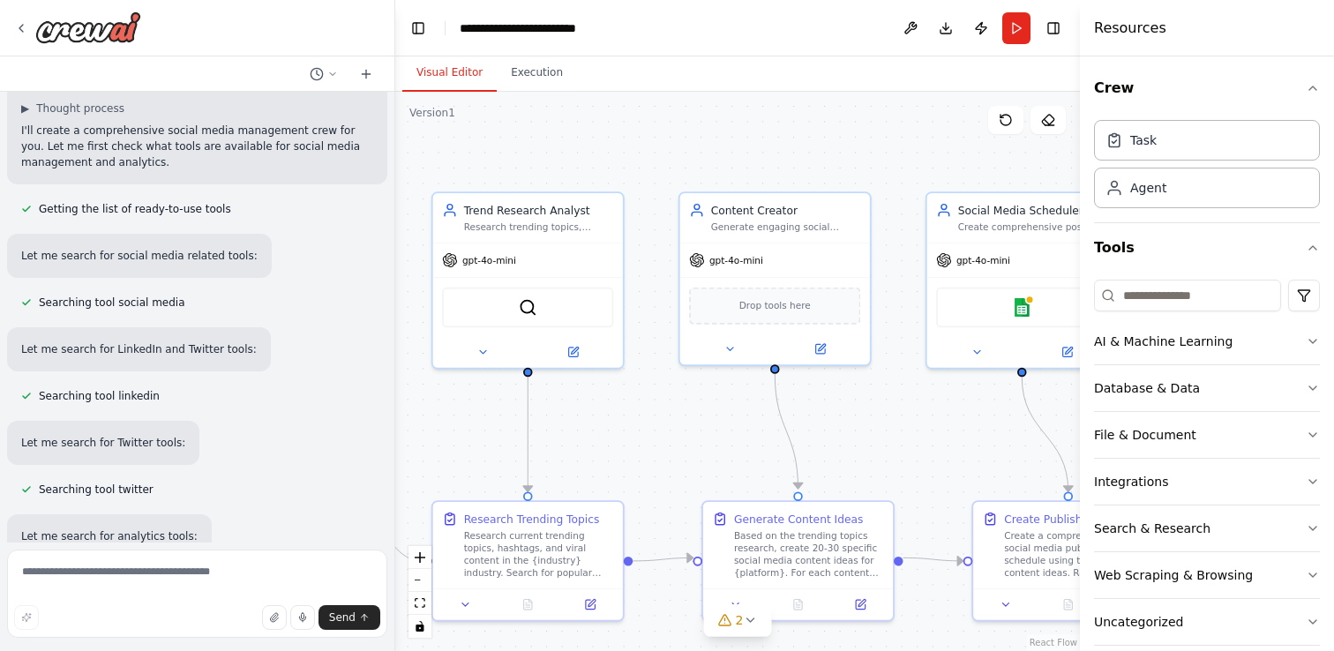
scroll to position [23, 0]
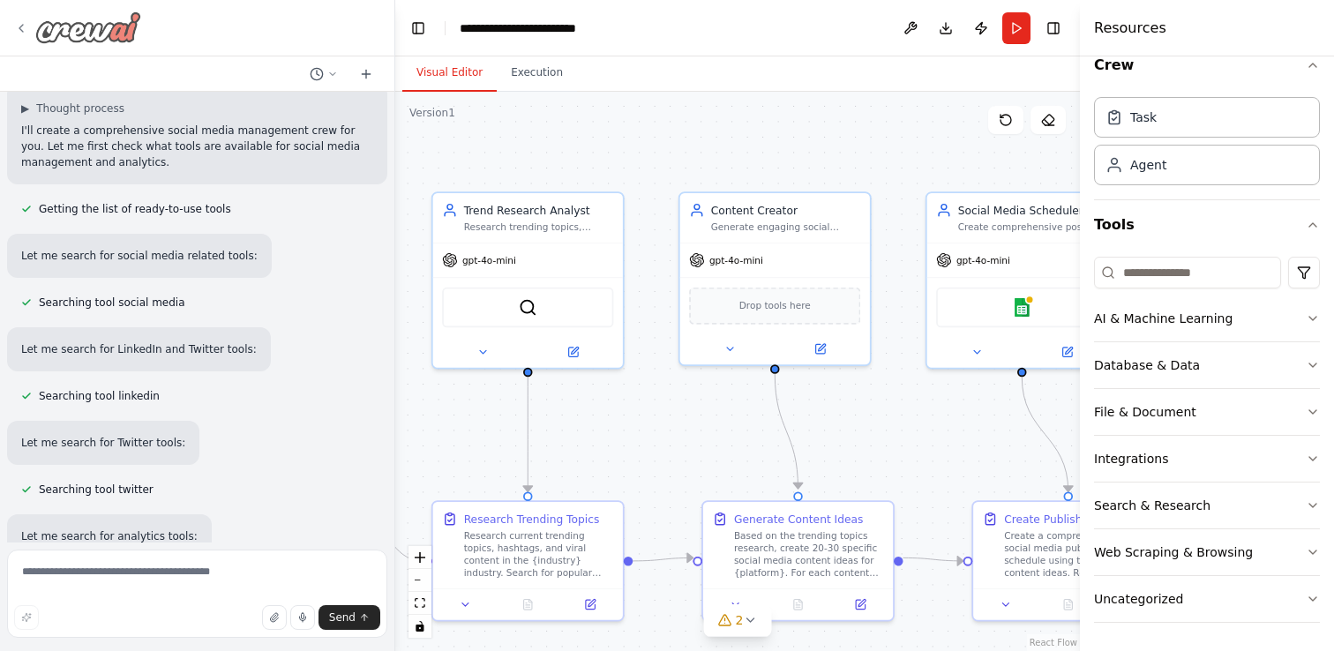
click at [95, 41] on img at bounding box center [88, 27] width 106 height 32
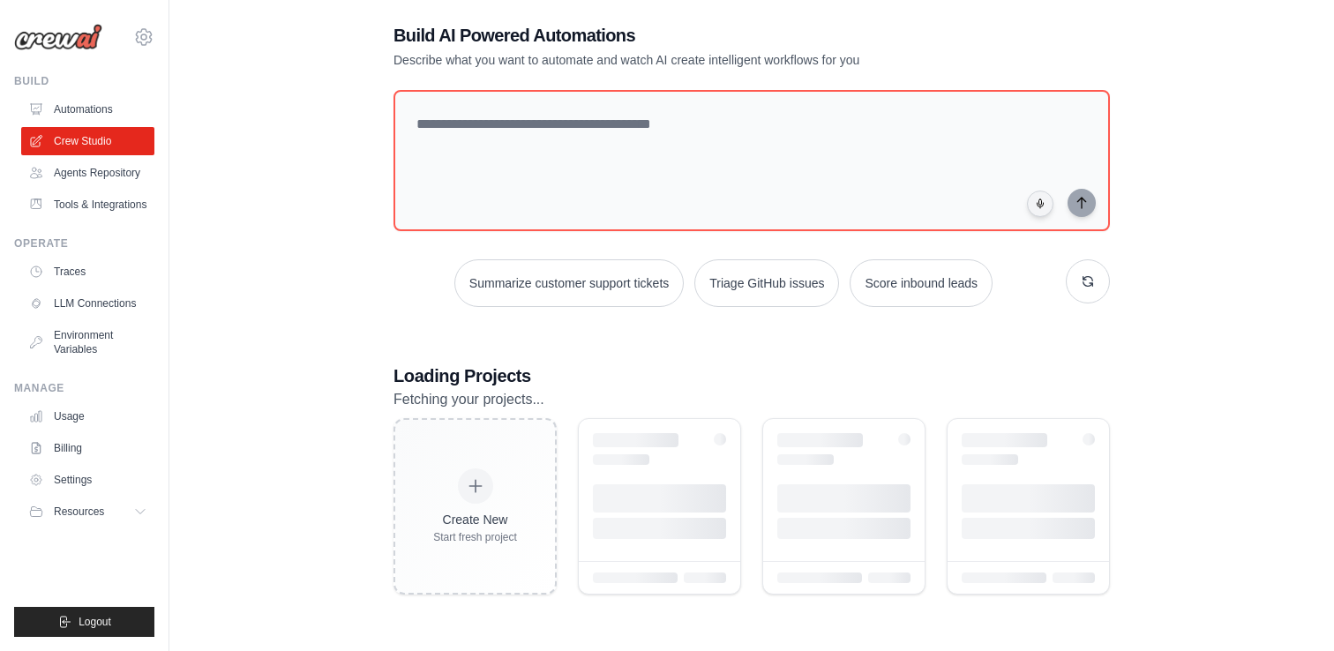
scroll to position [85, 0]
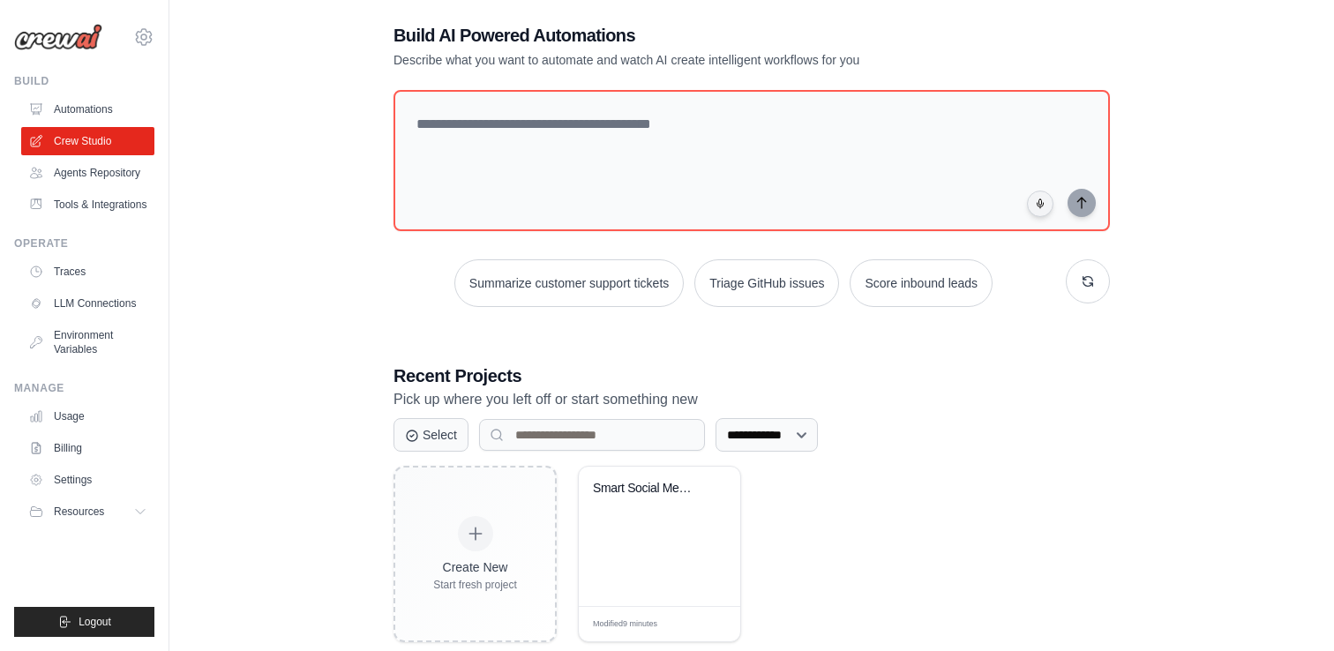
click at [561, 314] on div "**********" at bounding box center [751, 333] width 759 height 676
click at [582, 264] on button "Summarize customer support tickets" at bounding box center [568, 283] width 229 height 48
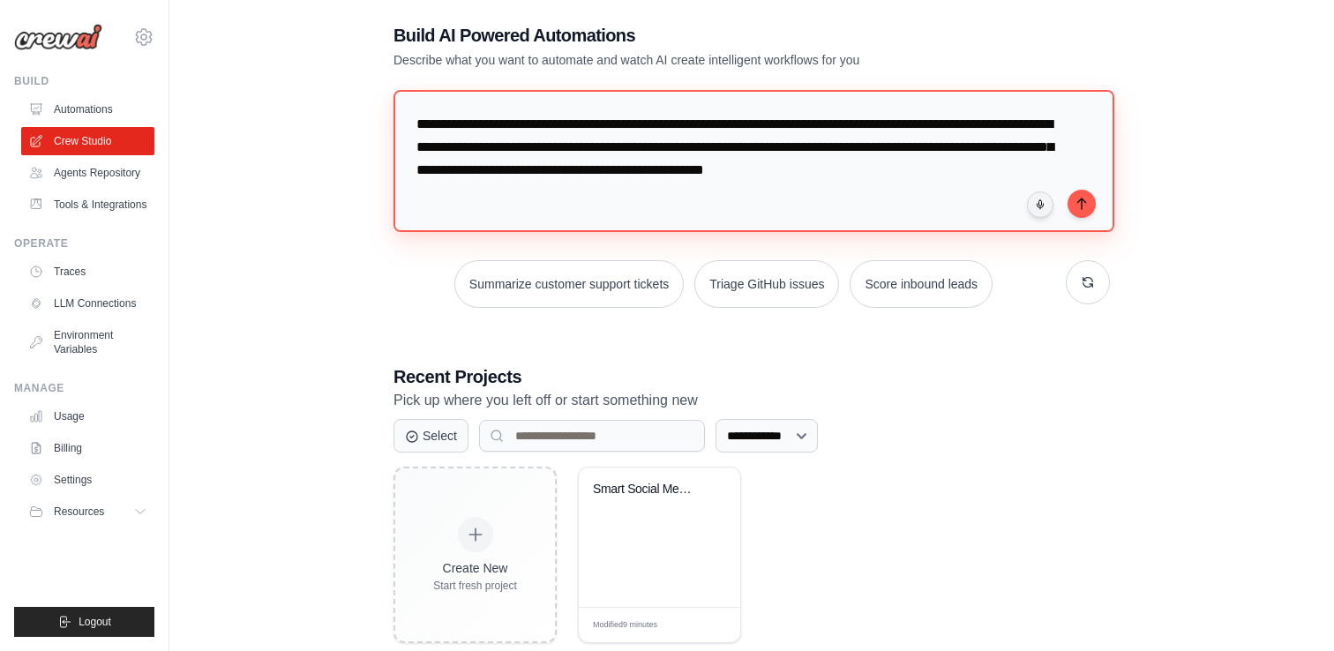
click at [589, 128] on textarea "**********" at bounding box center [754, 161] width 721 height 142
type textarea "**********"
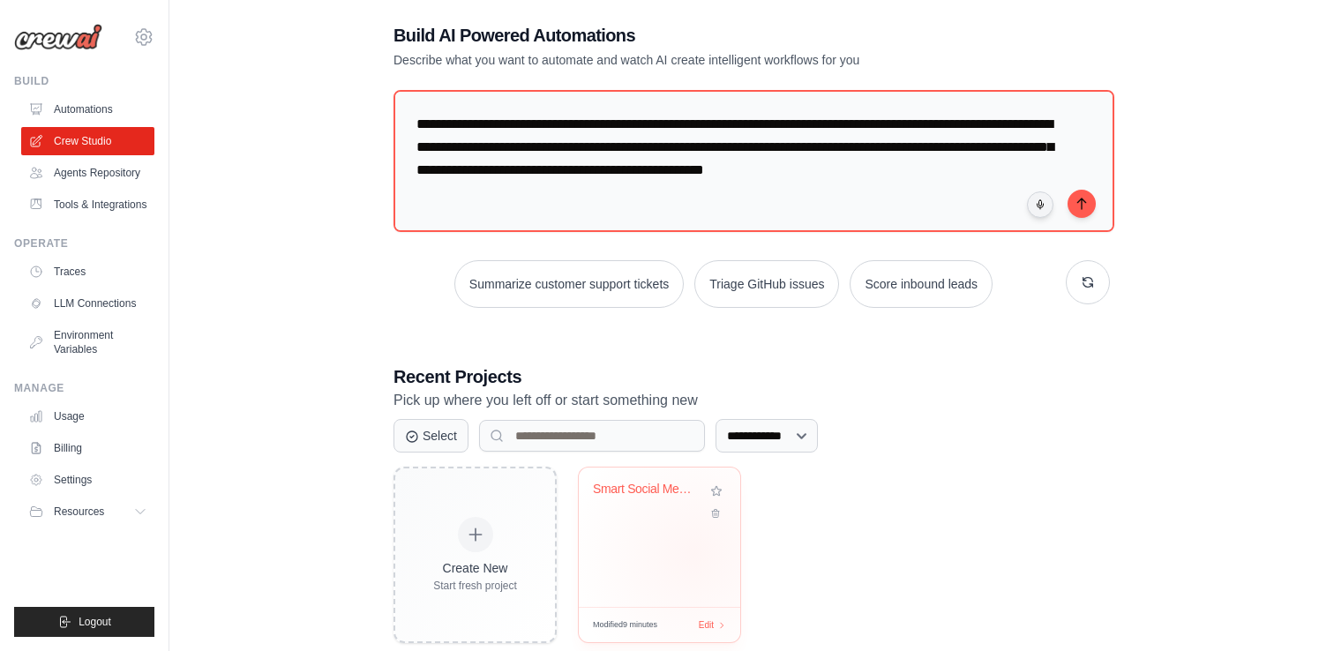
click at [695, 552] on div "Smart Social Media Manager" at bounding box center [659, 537] width 161 height 139
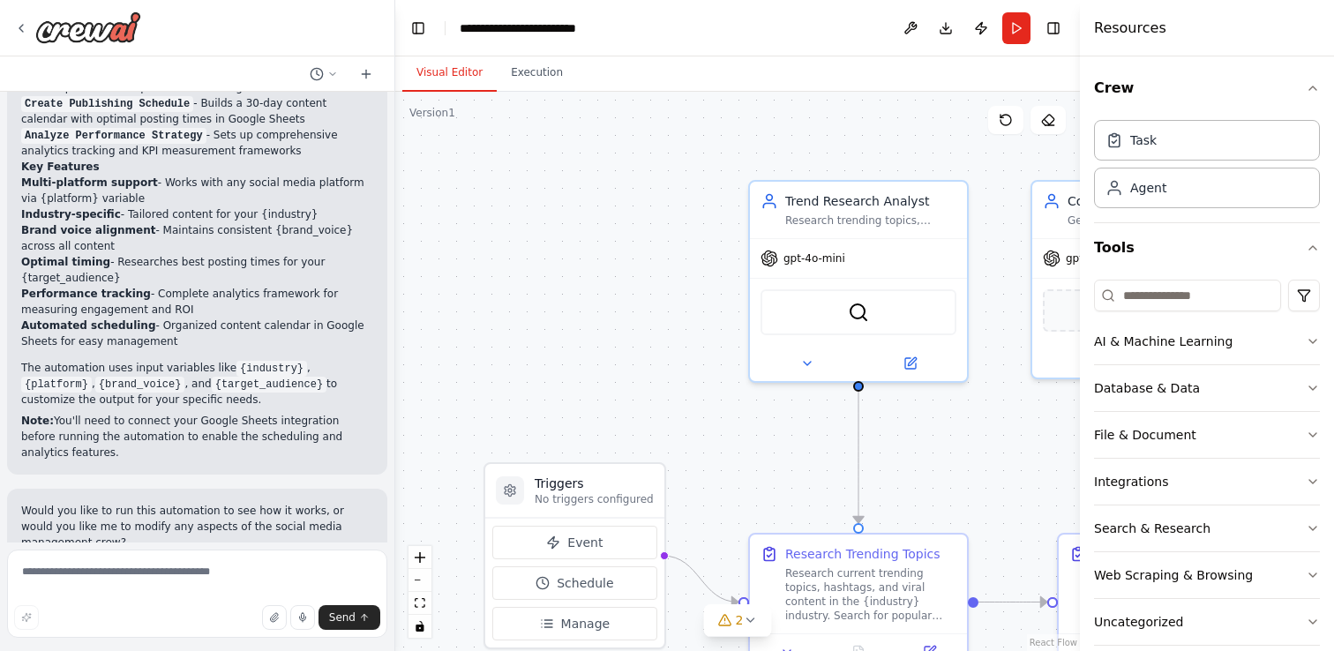
scroll to position [2210, 0]
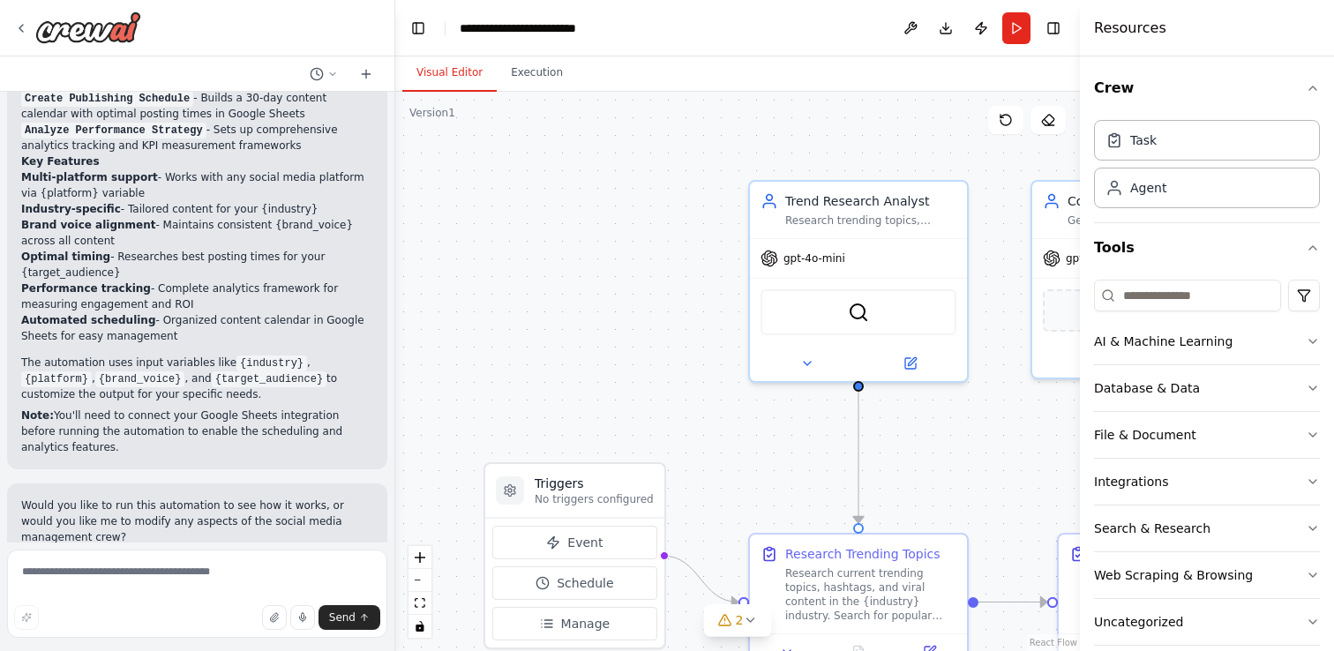
click at [9, 25] on div at bounding box center [197, 28] width 394 height 56
click at [19, 25] on icon at bounding box center [21, 28] width 14 height 14
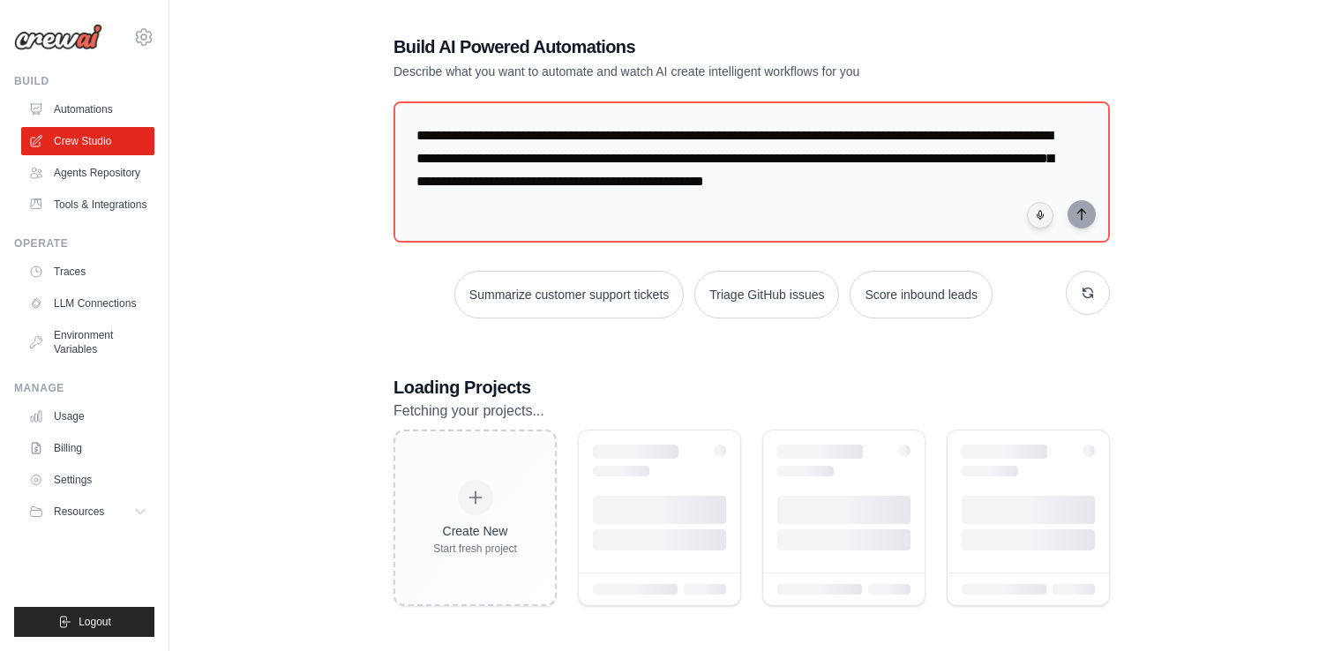
scroll to position [72, 0]
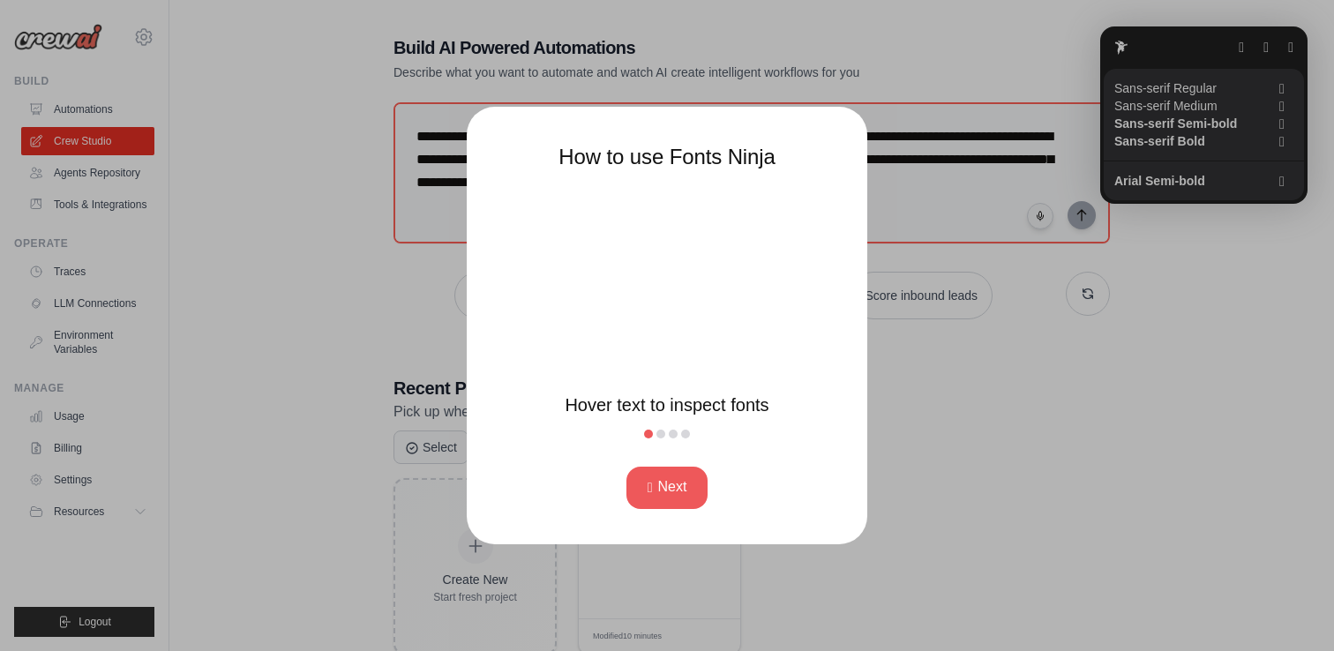
click at [1023, 114] on div at bounding box center [667, 325] width 1334 height 651
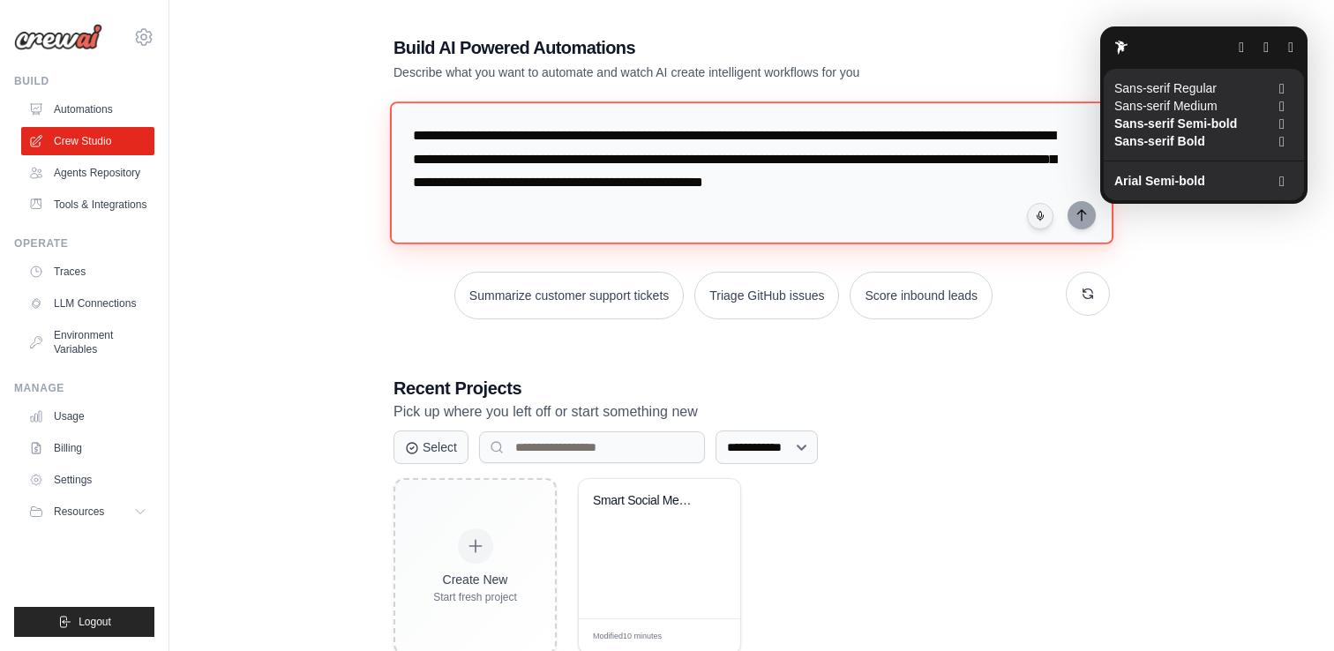
click at [556, 135] on textarea "**********" at bounding box center [752, 172] width 724 height 143
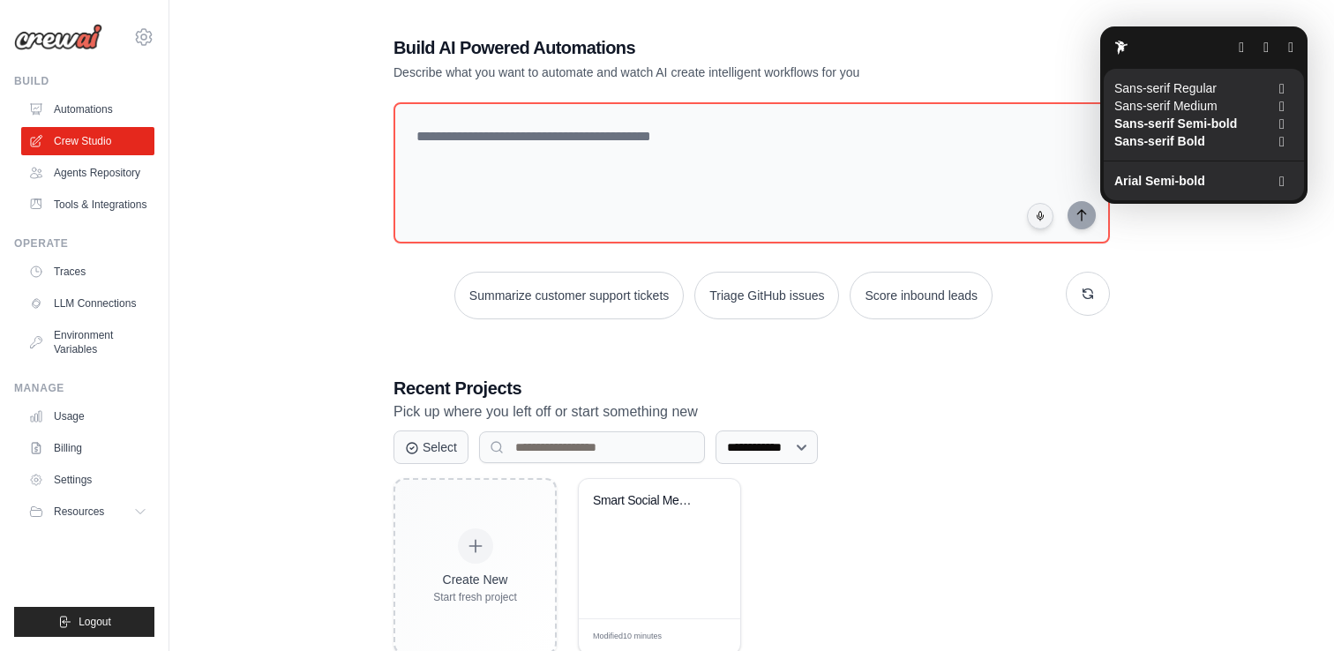
click at [654, 546] on html "[PERSON_NAME][EMAIL_ADDRESS] Settings Build Automations" at bounding box center [667, 314] width 1334 height 773
click at [654, 530] on html "[PERSON_NAME][EMAIL_ADDRESS] Settings Build Automations" at bounding box center [667, 314] width 1334 height 773
click at [642, 541] on html "[PERSON_NAME][EMAIL_ADDRESS] Settings Build Automations" at bounding box center [667, 314] width 1334 height 773
click at [636, 615] on html "[PERSON_NAME][EMAIL_ADDRESS] Settings Build Automations" at bounding box center [667, 314] width 1334 height 773
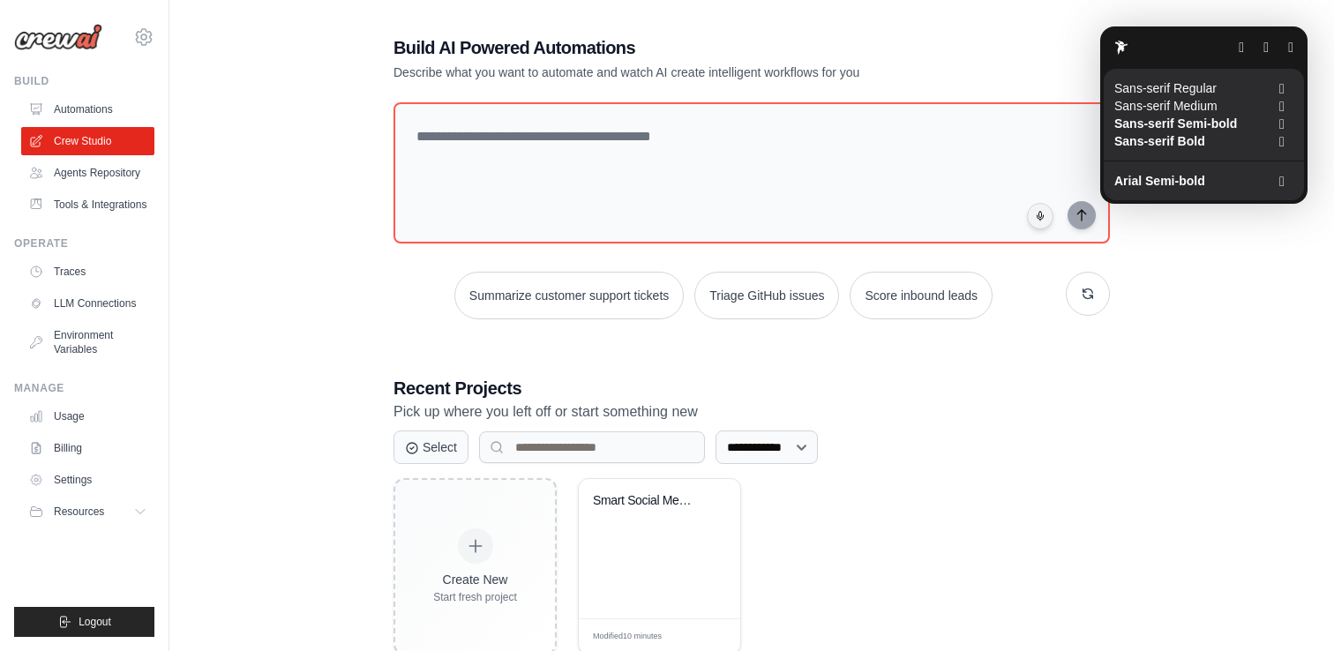
click at [635, 643] on html "[PERSON_NAME][EMAIL_ADDRESS] Settings Build Automations" at bounding box center [667, 314] width 1334 height 773
click at [638, 627] on html "[PERSON_NAME][EMAIL_ADDRESS] Settings Build Automations" at bounding box center [667, 314] width 1334 height 773
click at [665, 529] on html "[PERSON_NAME][EMAIL_ADDRESS] Settings Build Automations" at bounding box center [667, 314] width 1334 height 773
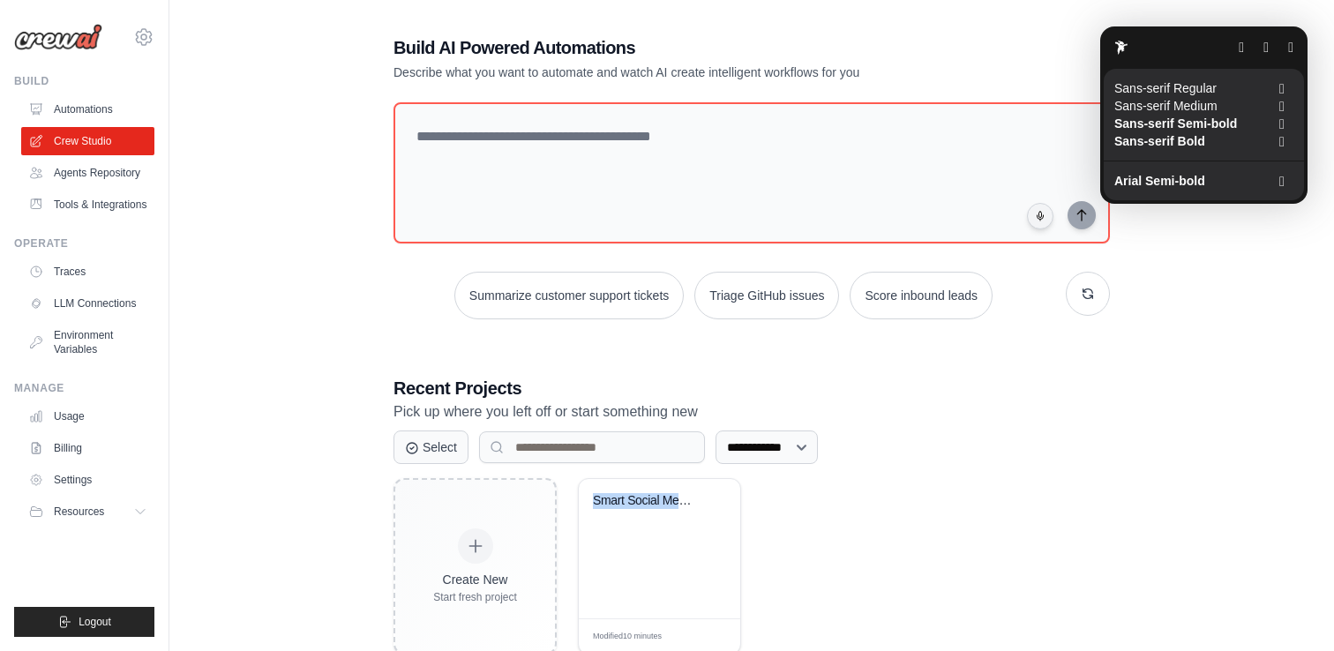
click at [661, 486] on html "[PERSON_NAME][EMAIL_ADDRESS] Settings Build Automations" at bounding box center [667, 314] width 1334 height 773
click at [660, 490] on html "[PERSON_NAME][EMAIL_ADDRESS] Settings Build Automations" at bounding box center [667, 314] width 1334 height 773
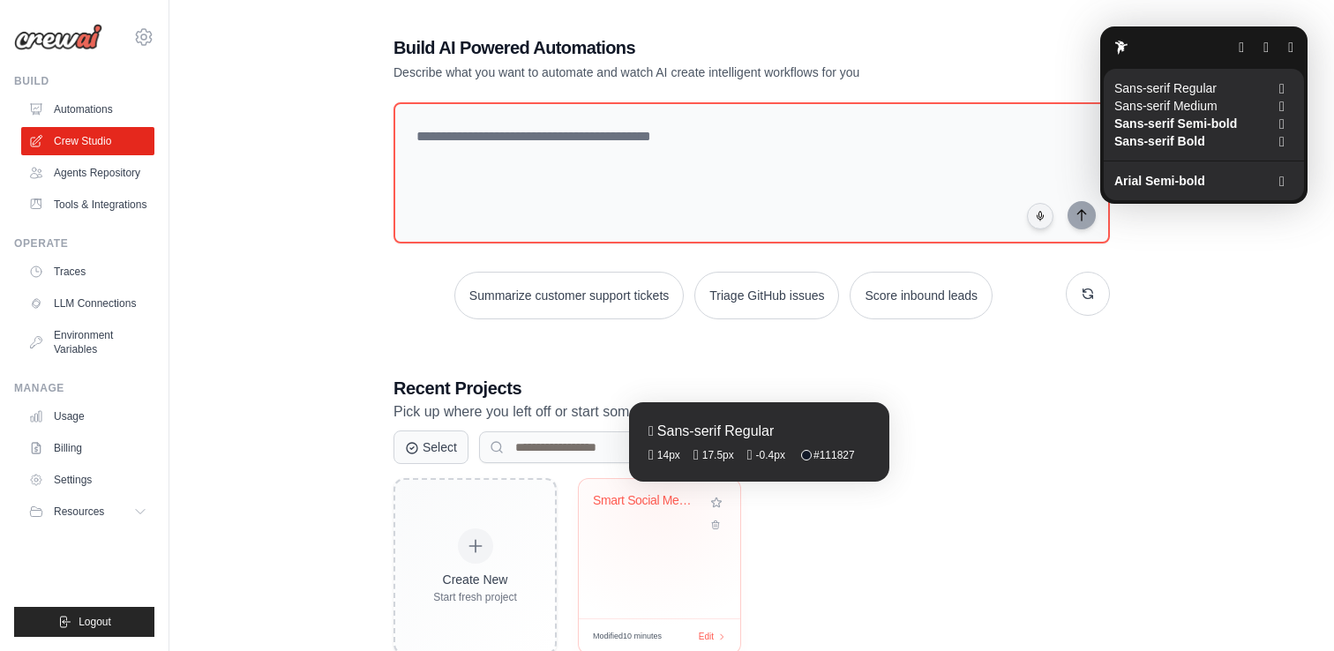
click at [657, 495] on fontsninja-text "Smart Social Media Manager" at bounding box center [668, 500] width 151 height 14
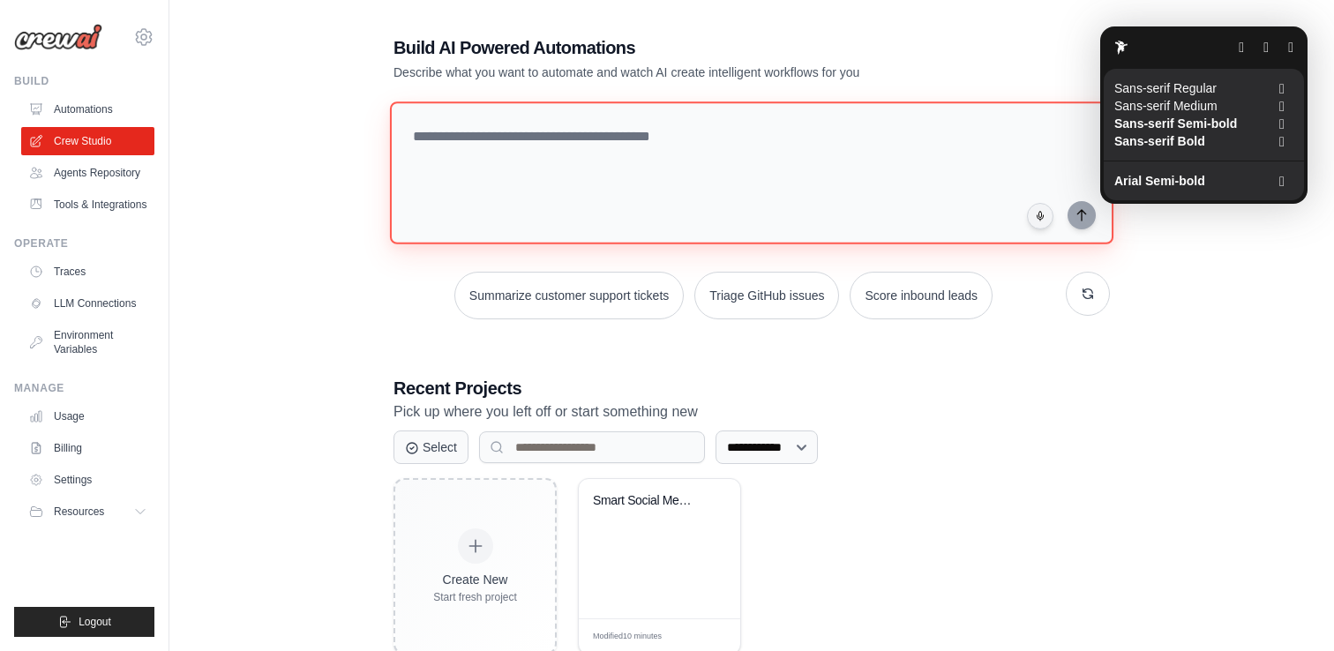
click at [537, 157] on textarea at bounding box center [752, 172] width 724 height 143
type textarea "*******"
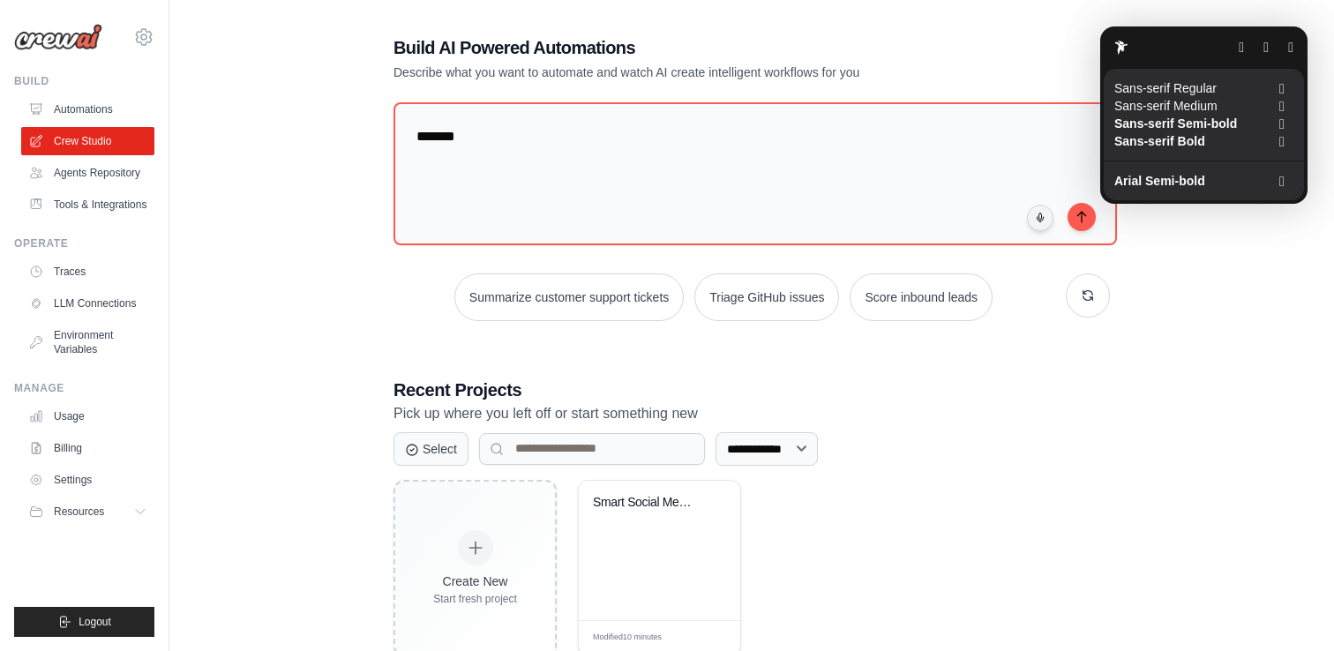
click at [1288, 55] on button "button" at bounding box center [1290, 48] width 5 height 14
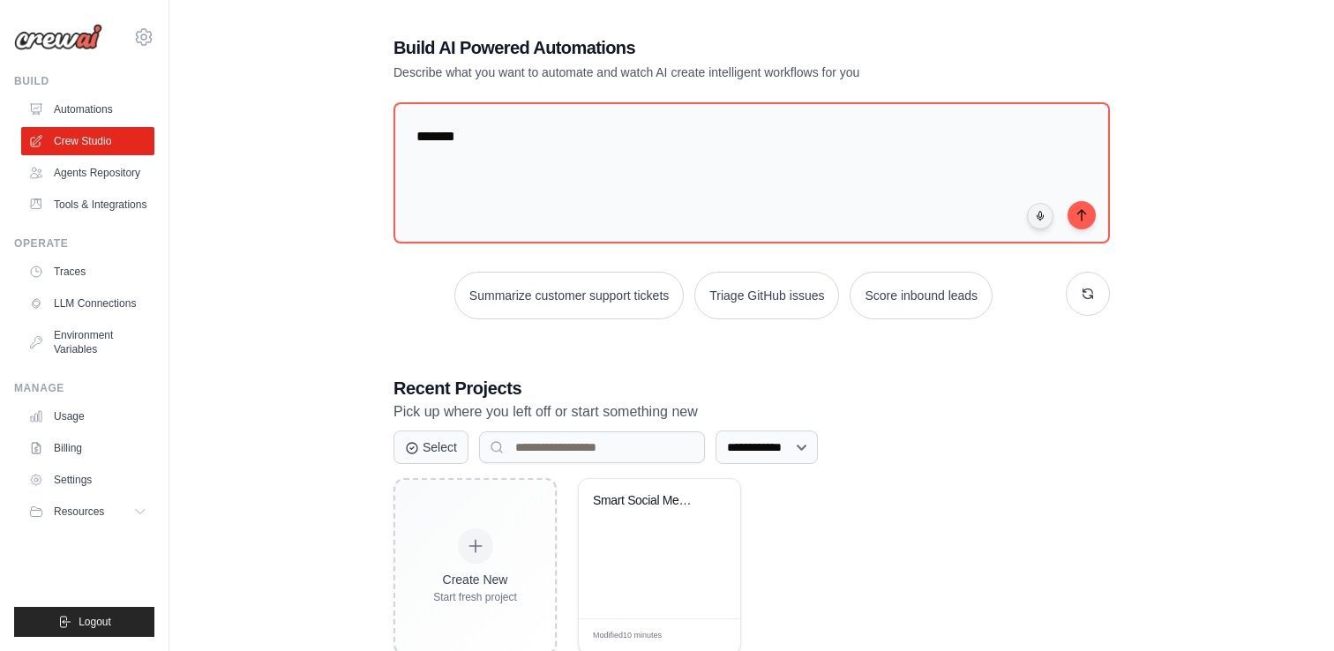
scroll to position [0, 0]
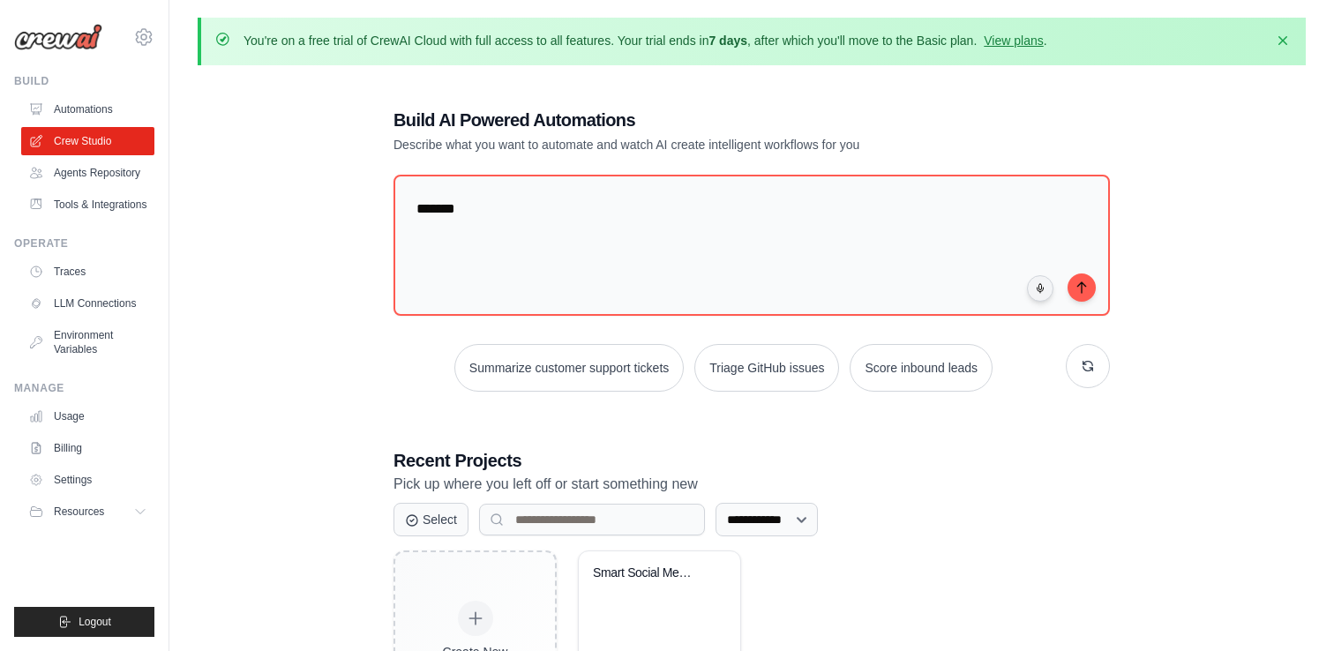
click at [65, 30] on img at bounding box center [58, 37] width 88 height 26
click at [40, 33] on img at bounding box center [58, 37] width 88 height 26
click at [64, 33] on img at bounding box center [58, 37] width 88 height 26
click at [112, 105] on link "Automations" at bounding box center [89, 109] width 133 height 28
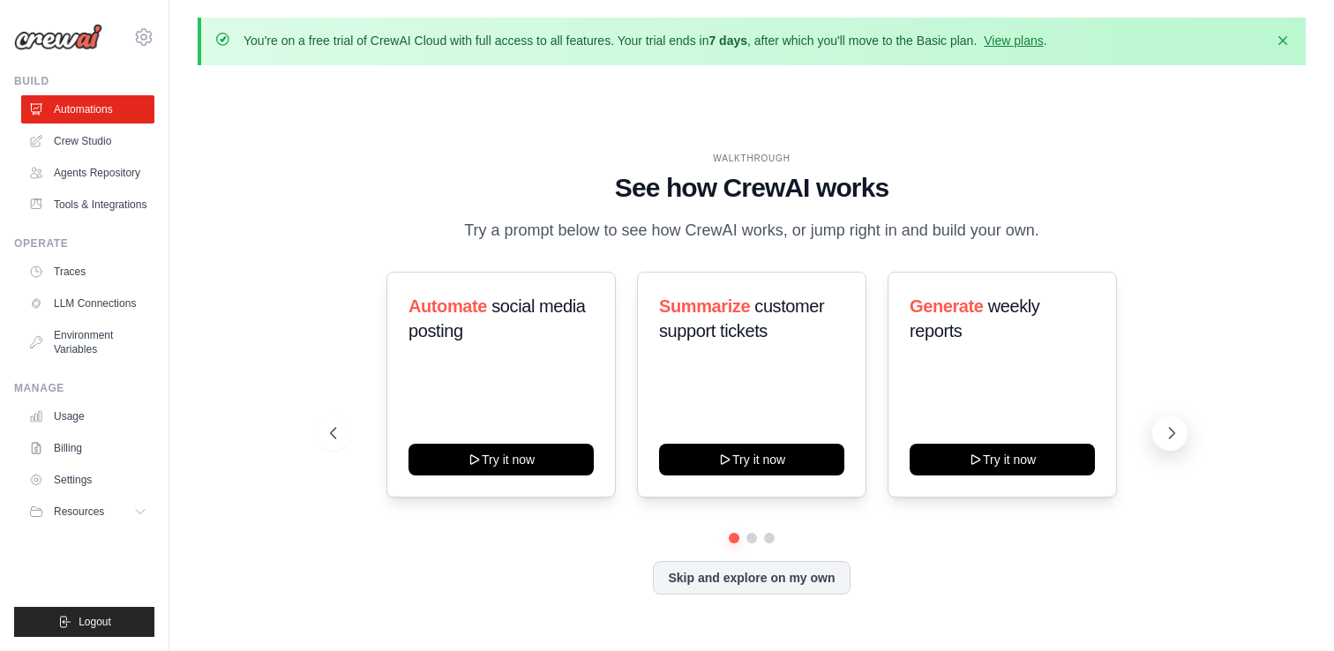
click at [1180, 438] on button at bounding box center [1170, 433] width 35 height 35
click at [1180, 438] on icon at bounding box center [1172, 433] width 18 height 18
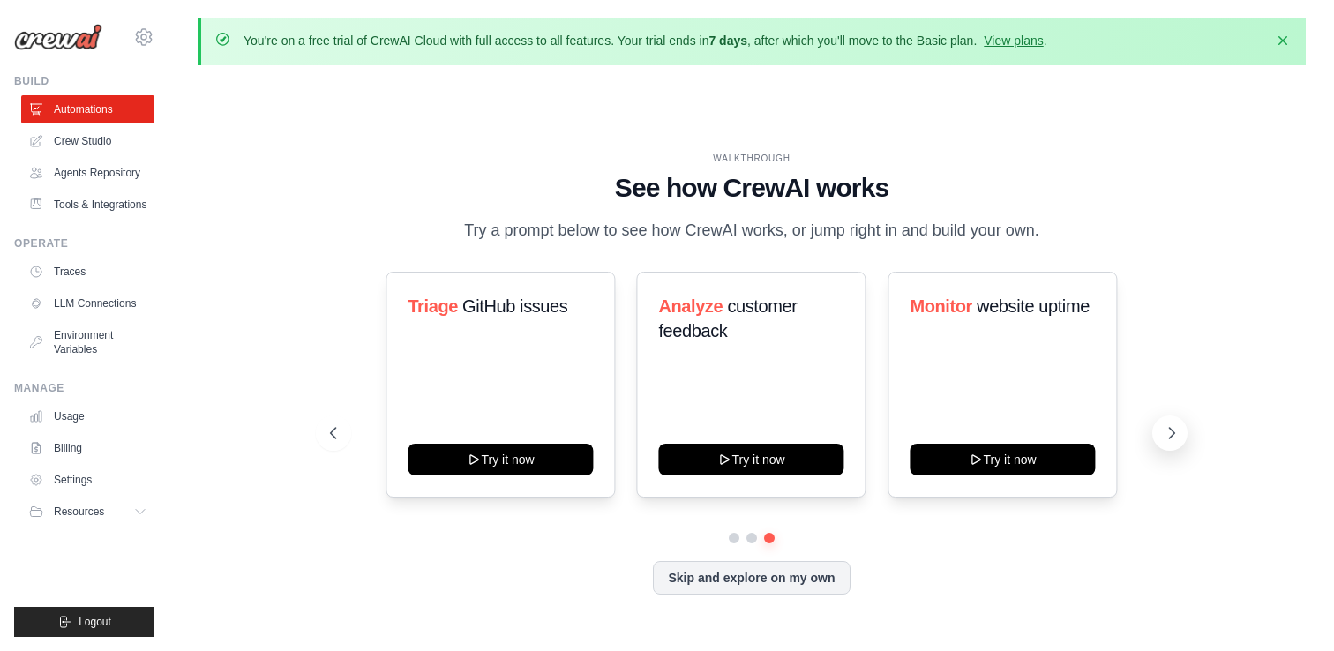
click at [1180, 438] on icon at bounding box center [1172, 433] width 18 height 18
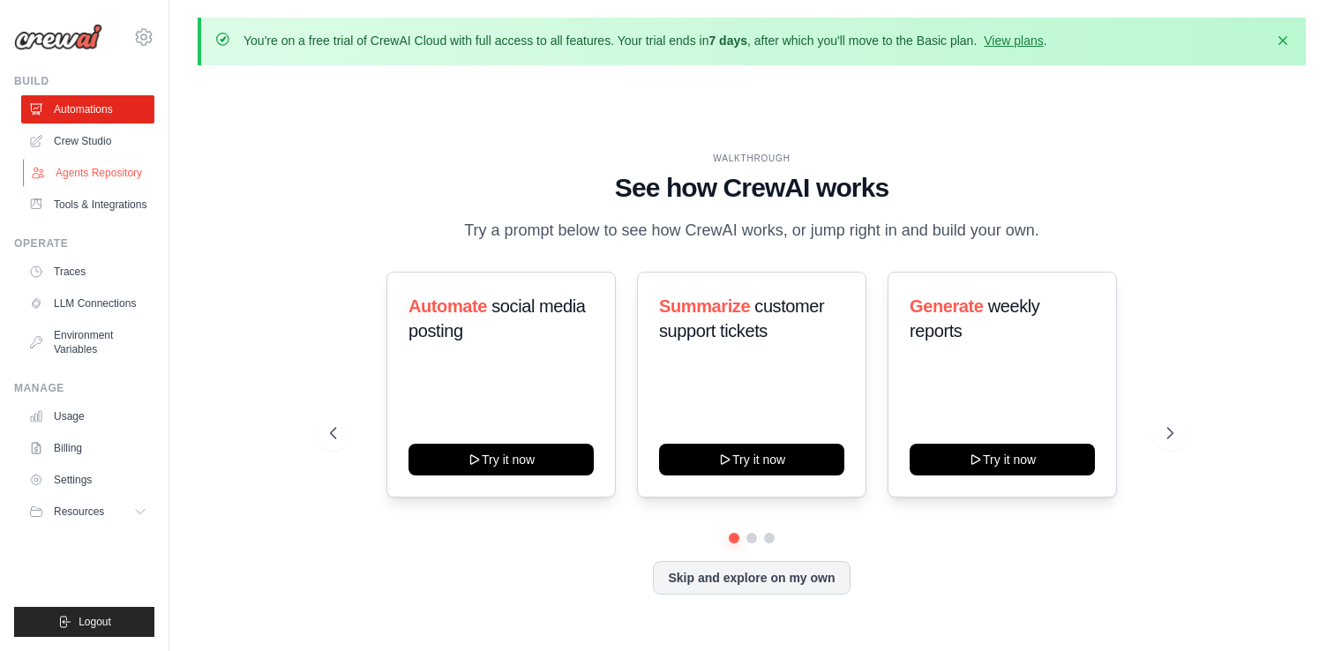
click at [78, 168] on link "Agents Repository" at bounding box center [89, 173] width 133 height 28
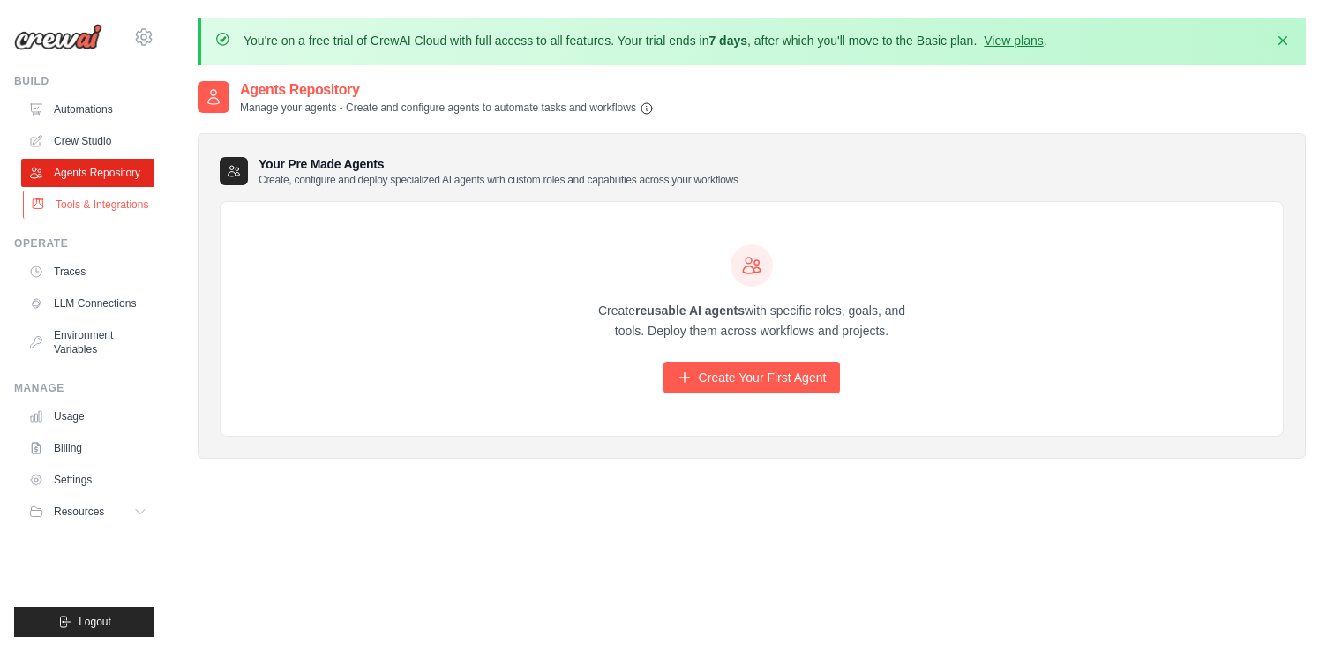
click at [68, 194] on link "Tools & Integrations" at bounding box center [89, 205] width 133 height 28
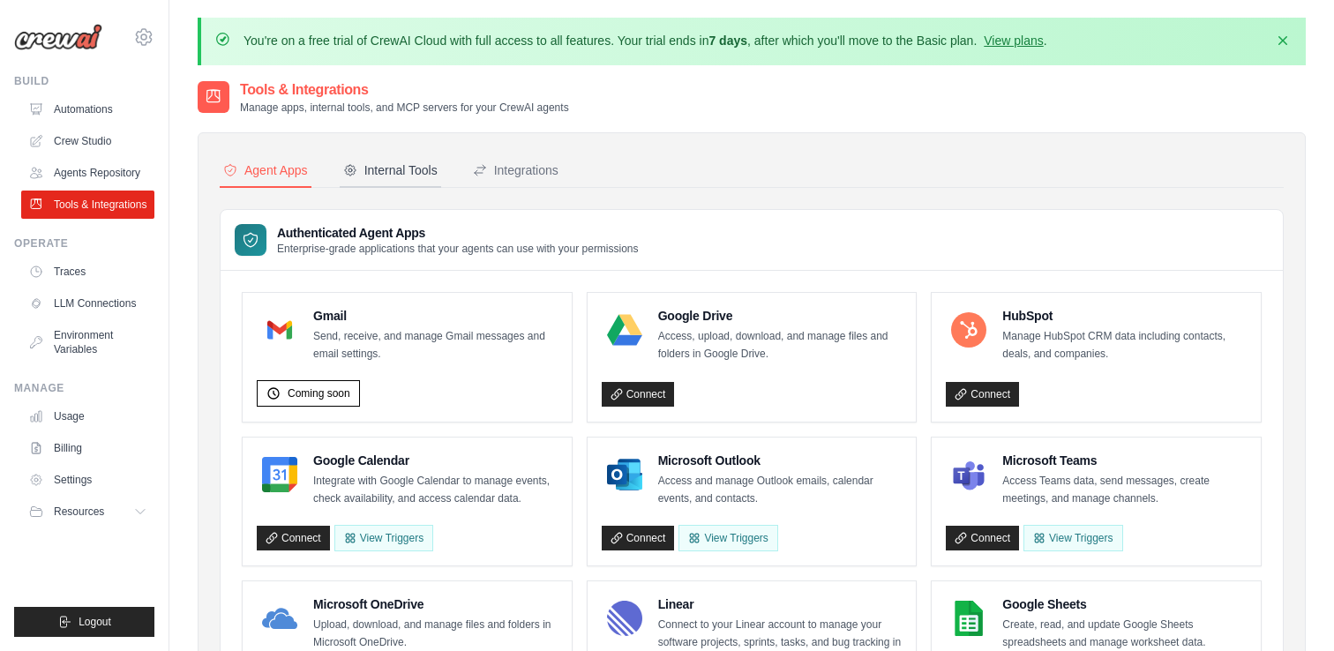
click at [411, 169] on div "Internal Tools" at bounding box center [390, 170] width 94 height 18
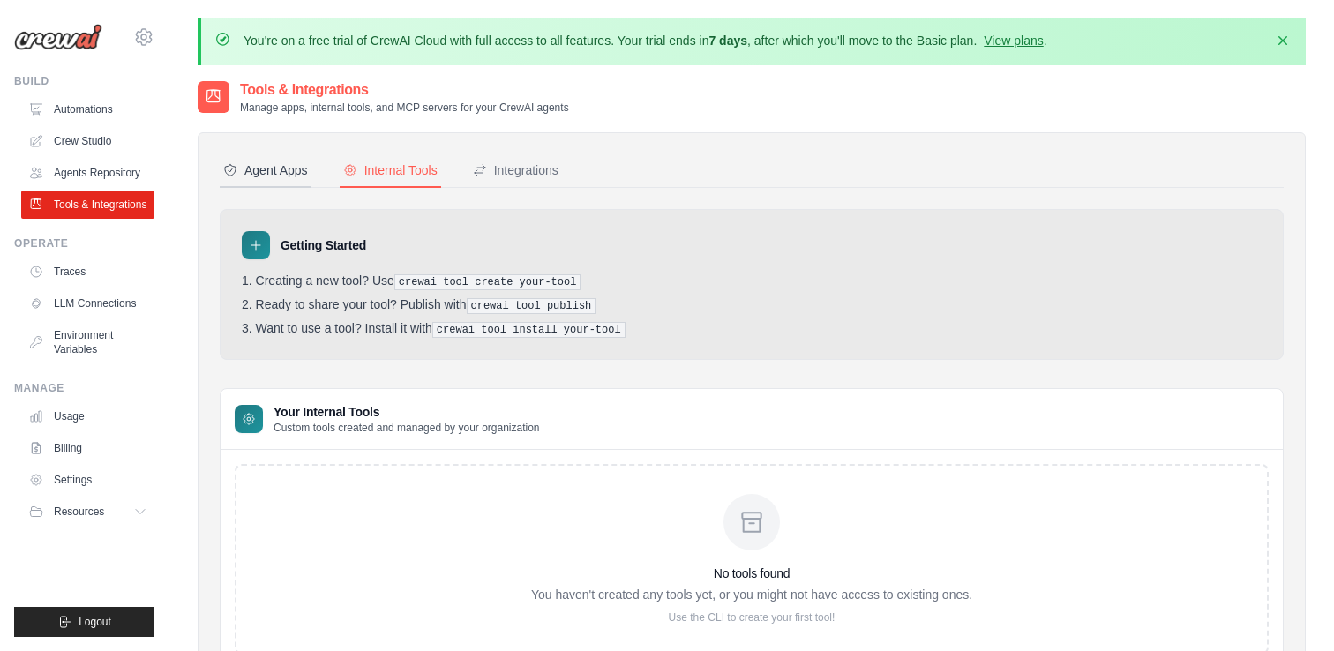
click at [285, 157] on button "Agent Apps" at bounding box center [266, 171] width 92 height 34
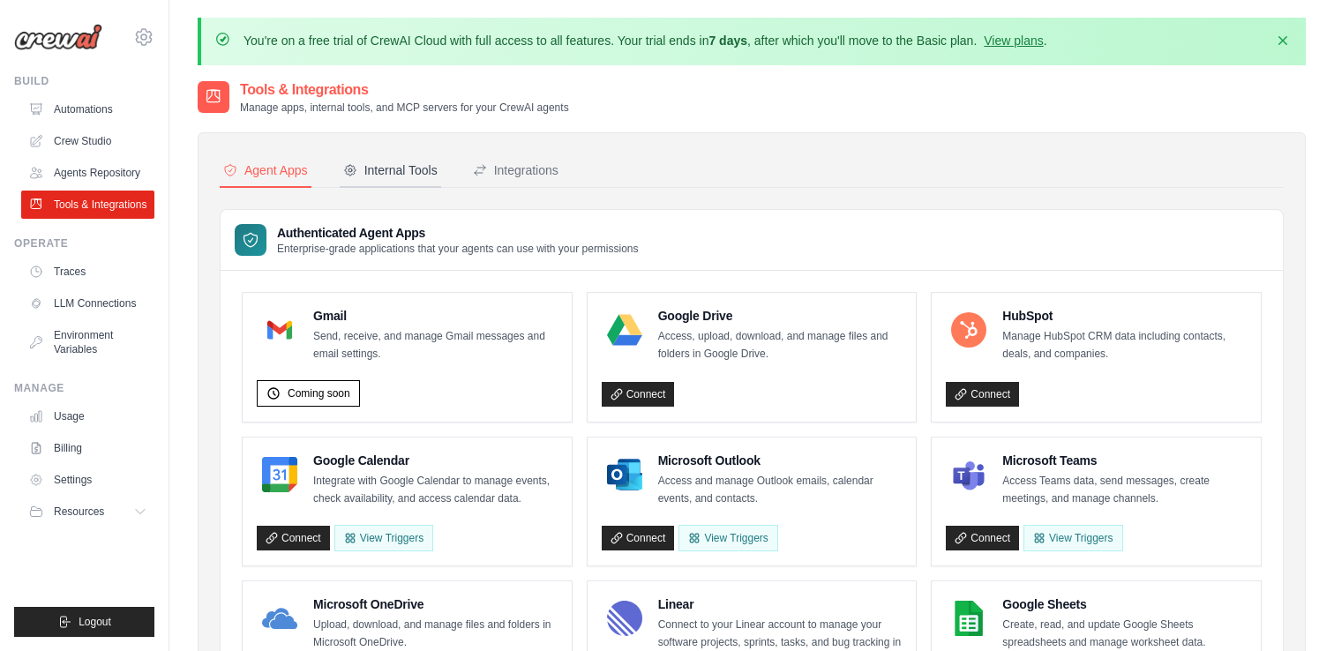
click at [394, 155] on button "Internal Tools" at bounding box center [390, 171] width 101 height 34
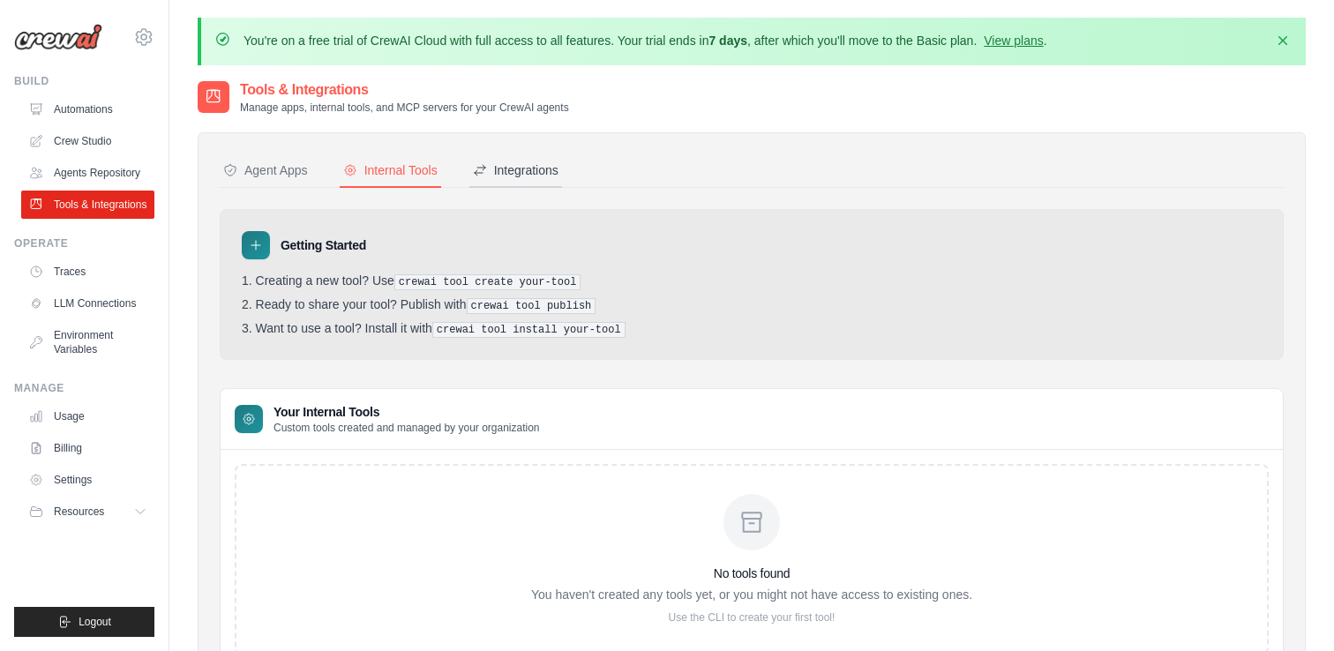
click at [536, 162] on div "Integrations" at bounding box center [516, 170] width 86 height 18
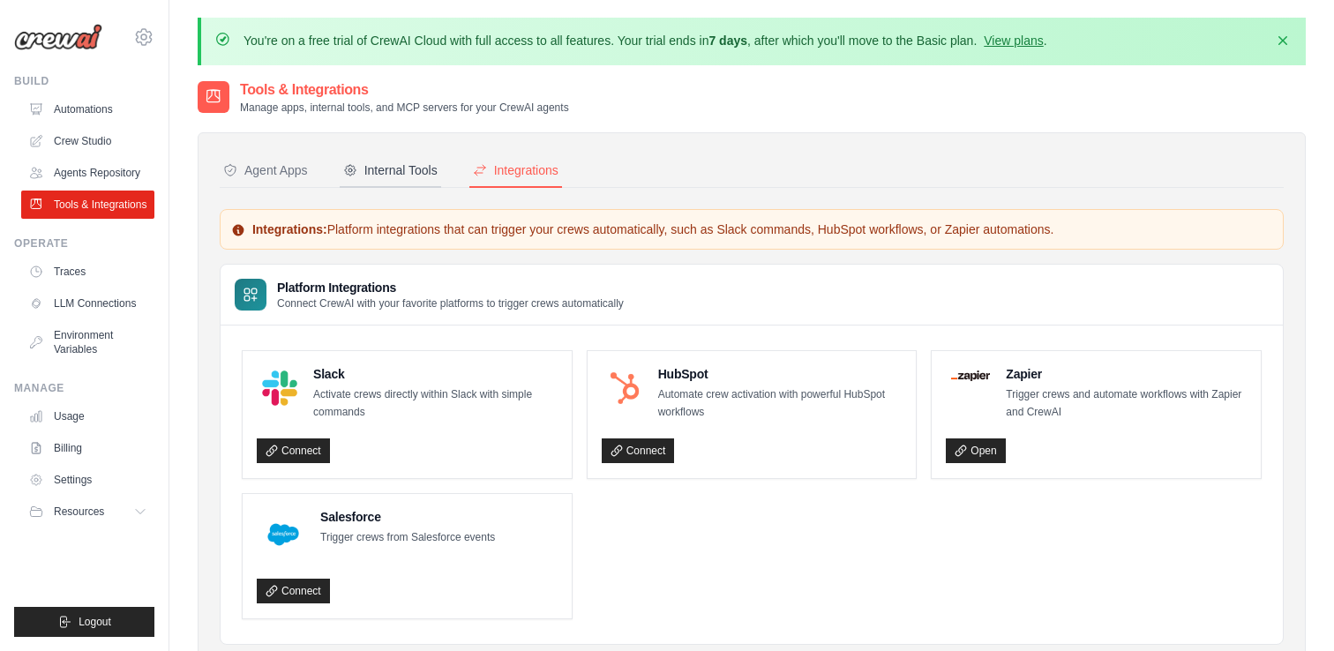
click at [421, 154] on button "Internal Tools" at bounding box center [390, 171] width 101 height 34
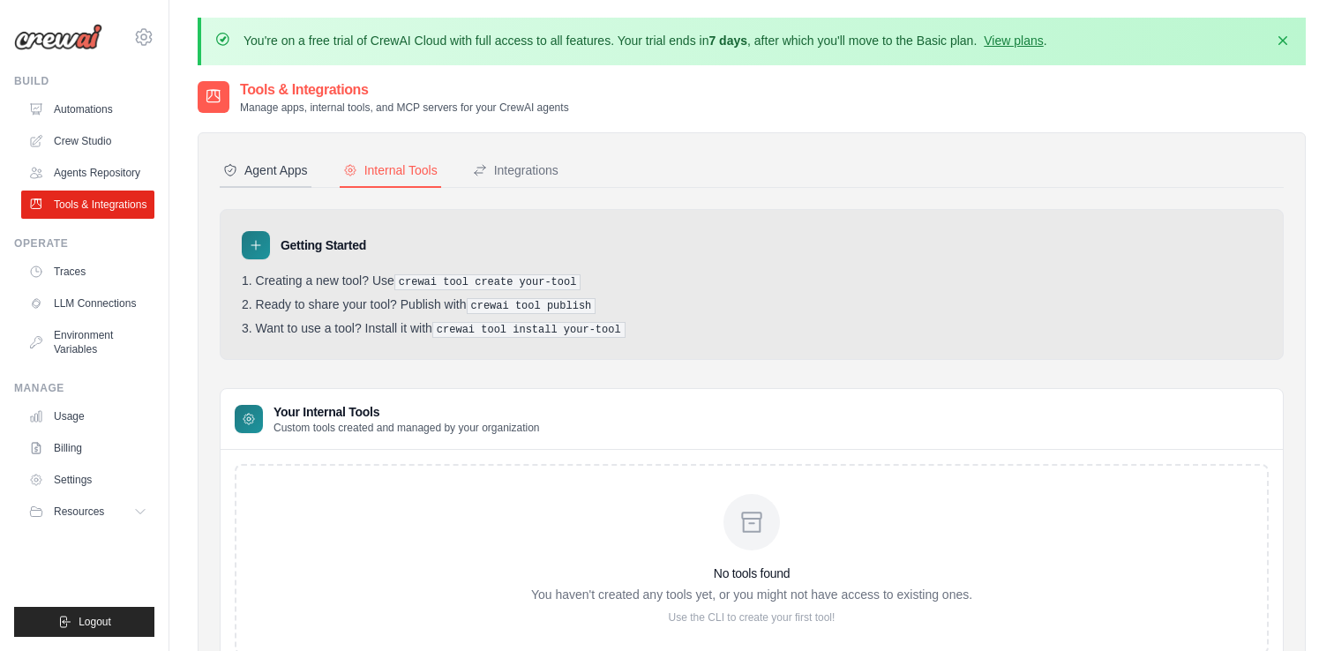
click at [258, 173] on div "Agent Apps" at bounding box center [265, 170] width 85 height 18
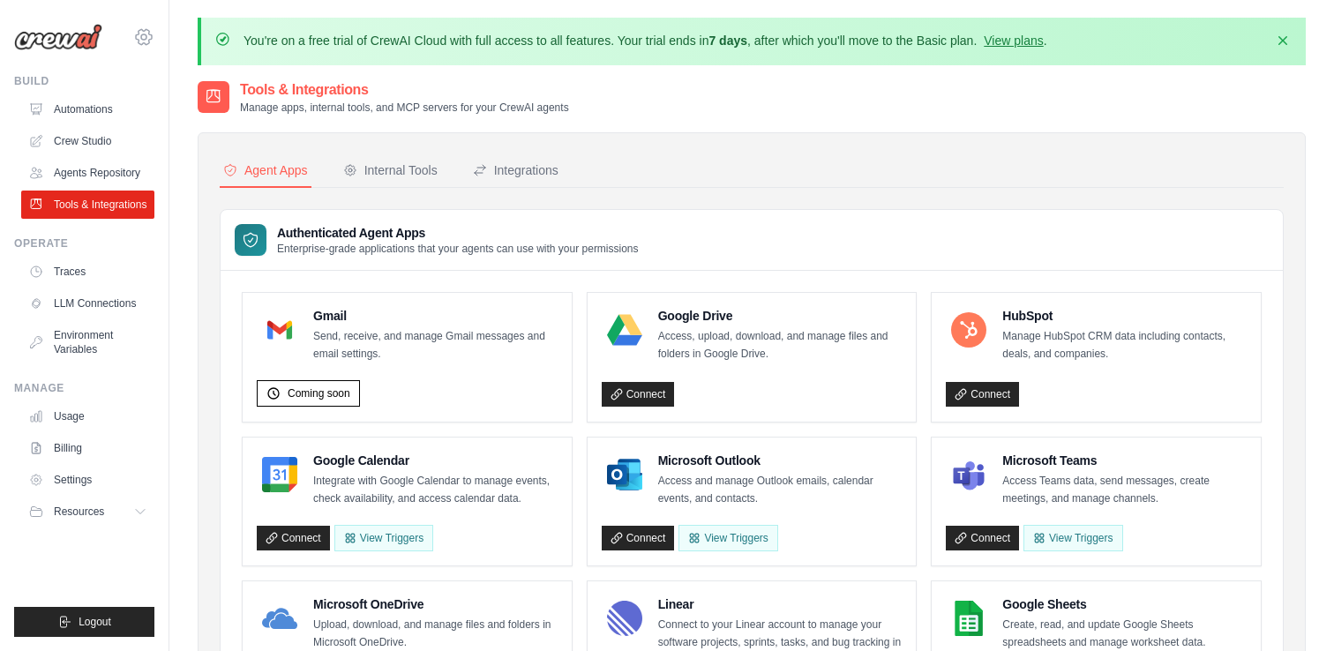
click at [139, 34] on icon at bounding box center [143, 36] width 21 height 21
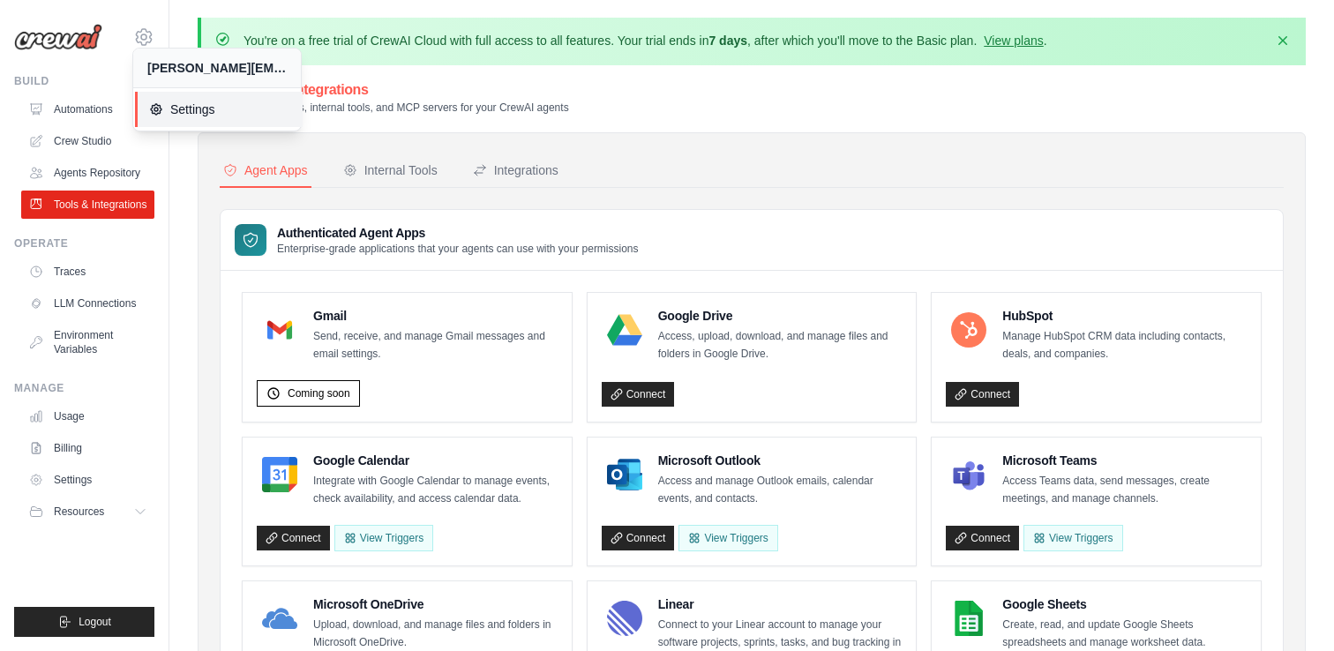
click at [177, 110] on span "Settings" at bounding box center [218, 110] width 139 height 18
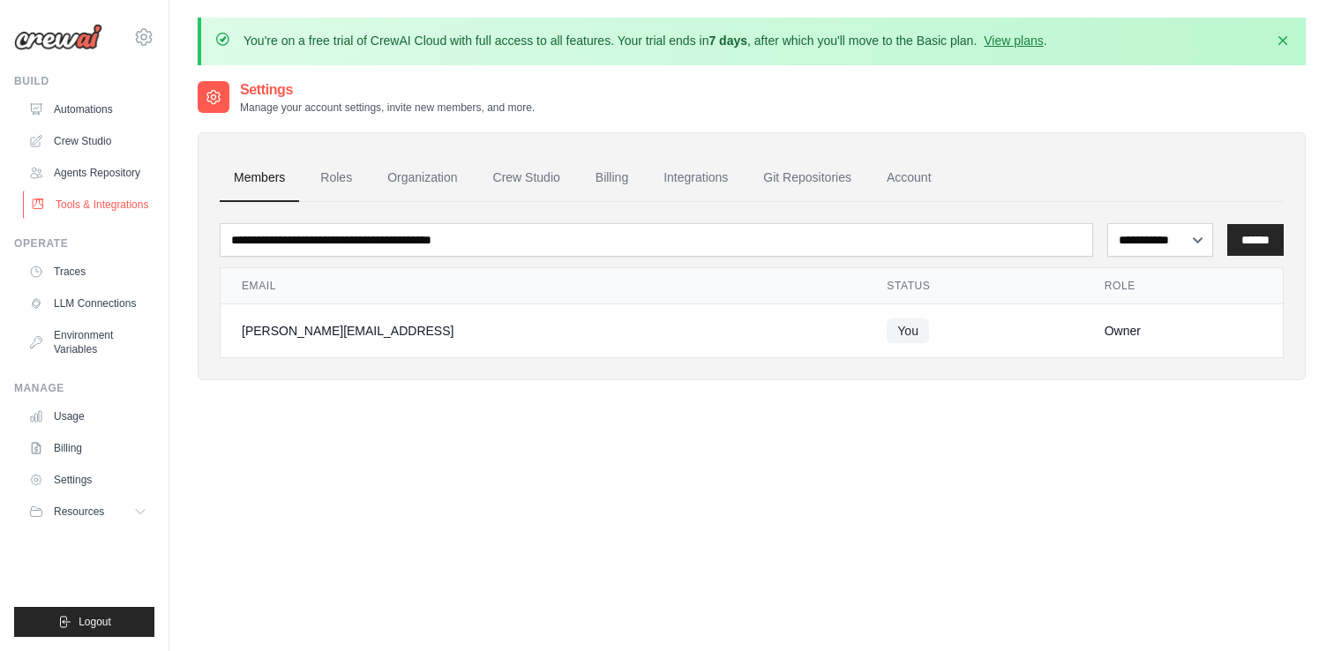
click at [77, 203] on link "Tools & Integrations" at bounding box center [89, 205] width 133 height 28
